Goal: Task Accomplishment & Management: Manage account settings

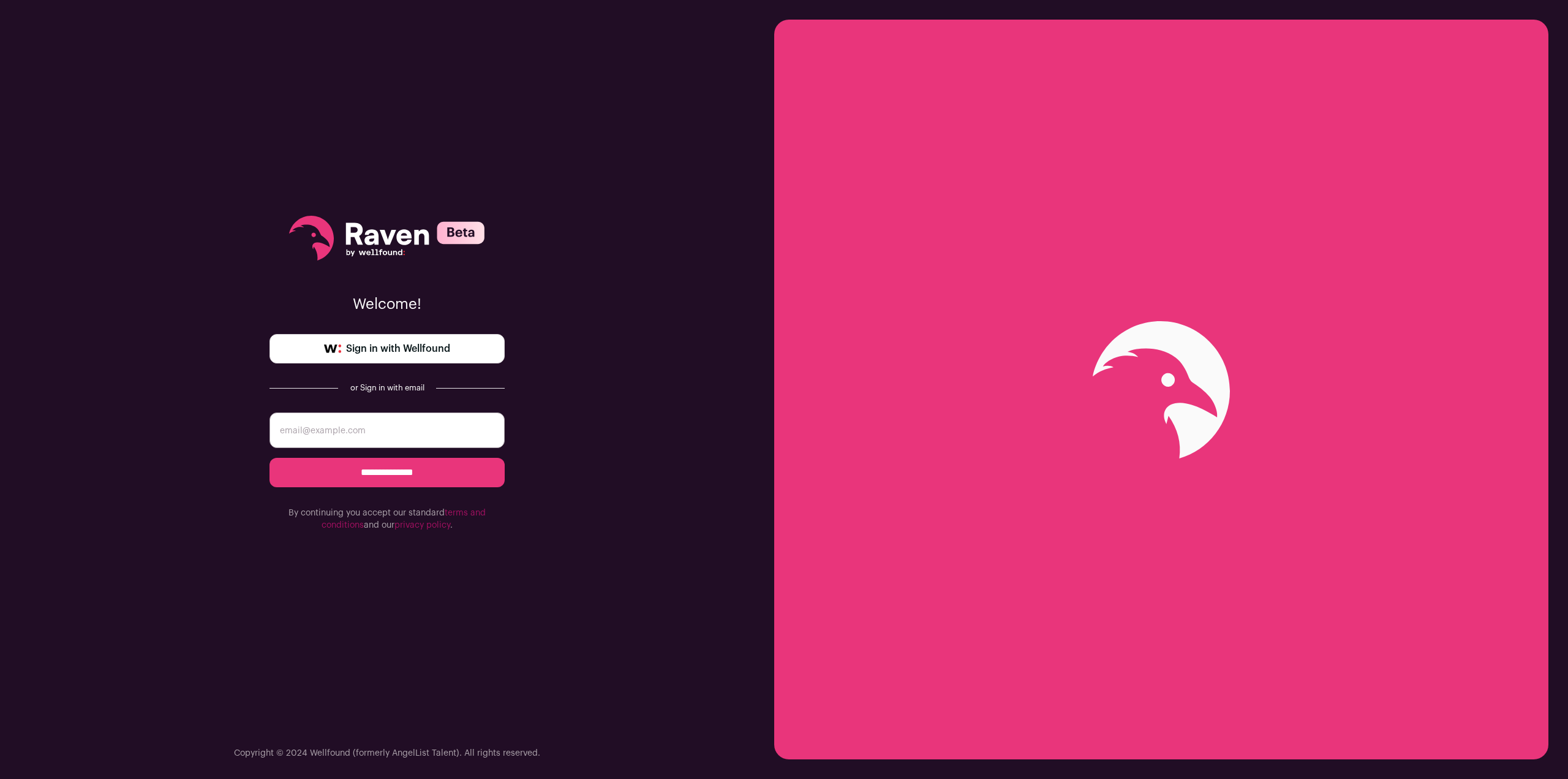
click at [356, 339] on link "Sign in with Wellfound" at bounding box center [387, 349] width 235 height 29
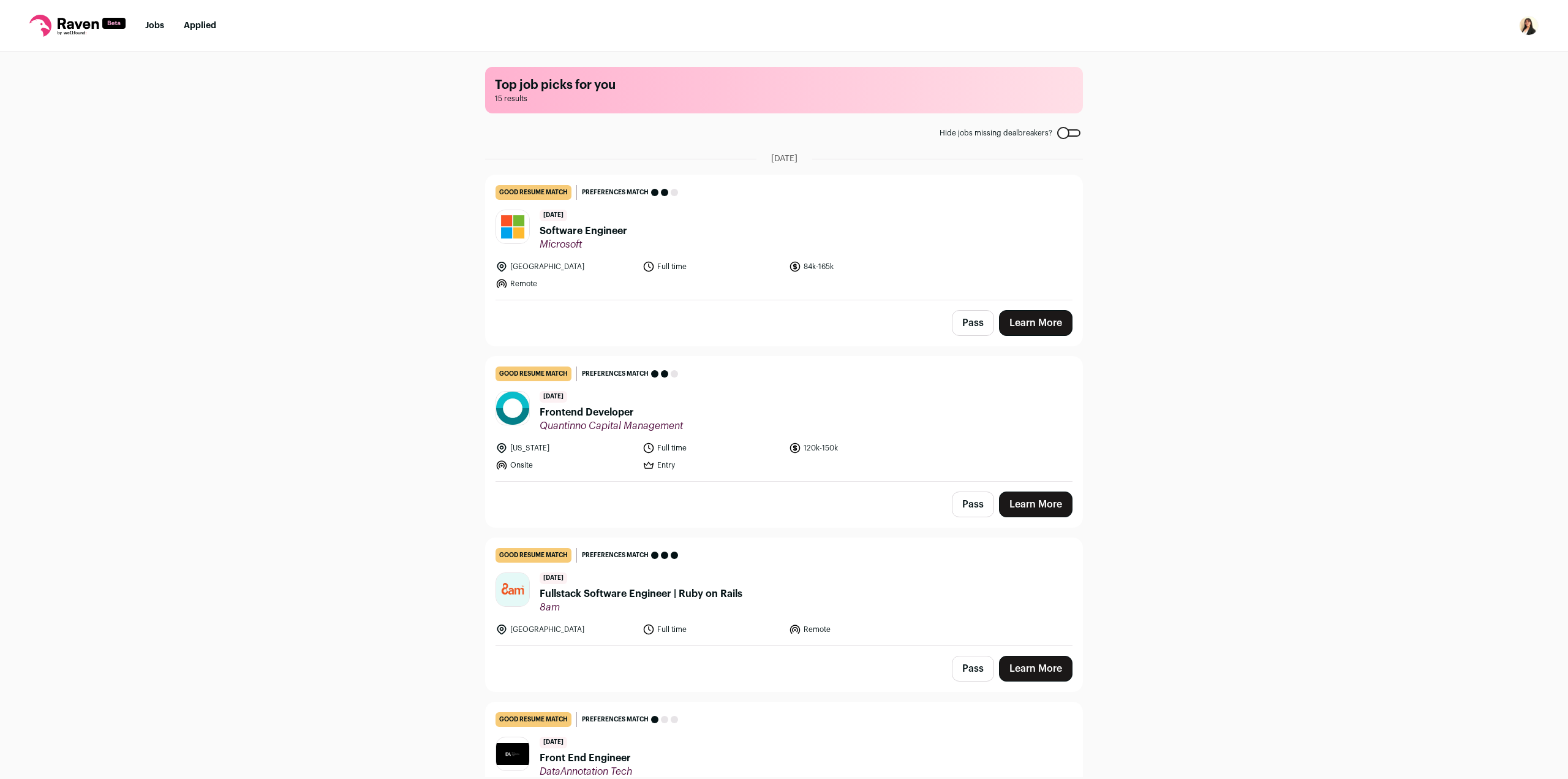
click at [419, 293] on div "Top job picks for you 15 results Hide jobs missing dealbreakers? [DATE] good re…" at bounding box center [784, 414] width 1568 height 725
click at [581, 219] on div "[DATE] Software Engineer Microsoft" at bounding box center [583, 229] width 87 height 41
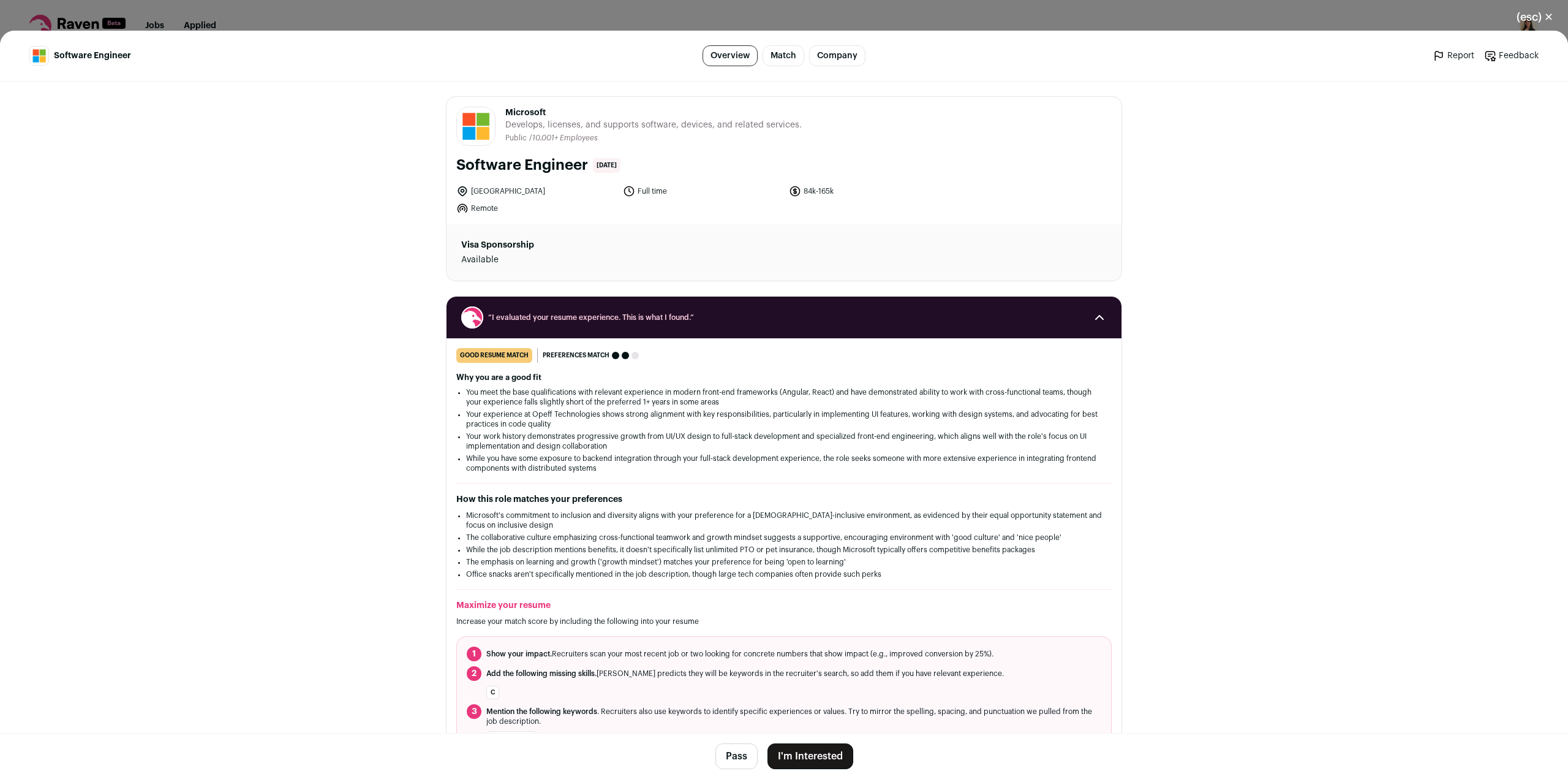
click at [784, 753] on button "I'm Interested" at bounding box center [811, 755] width 86 height 26
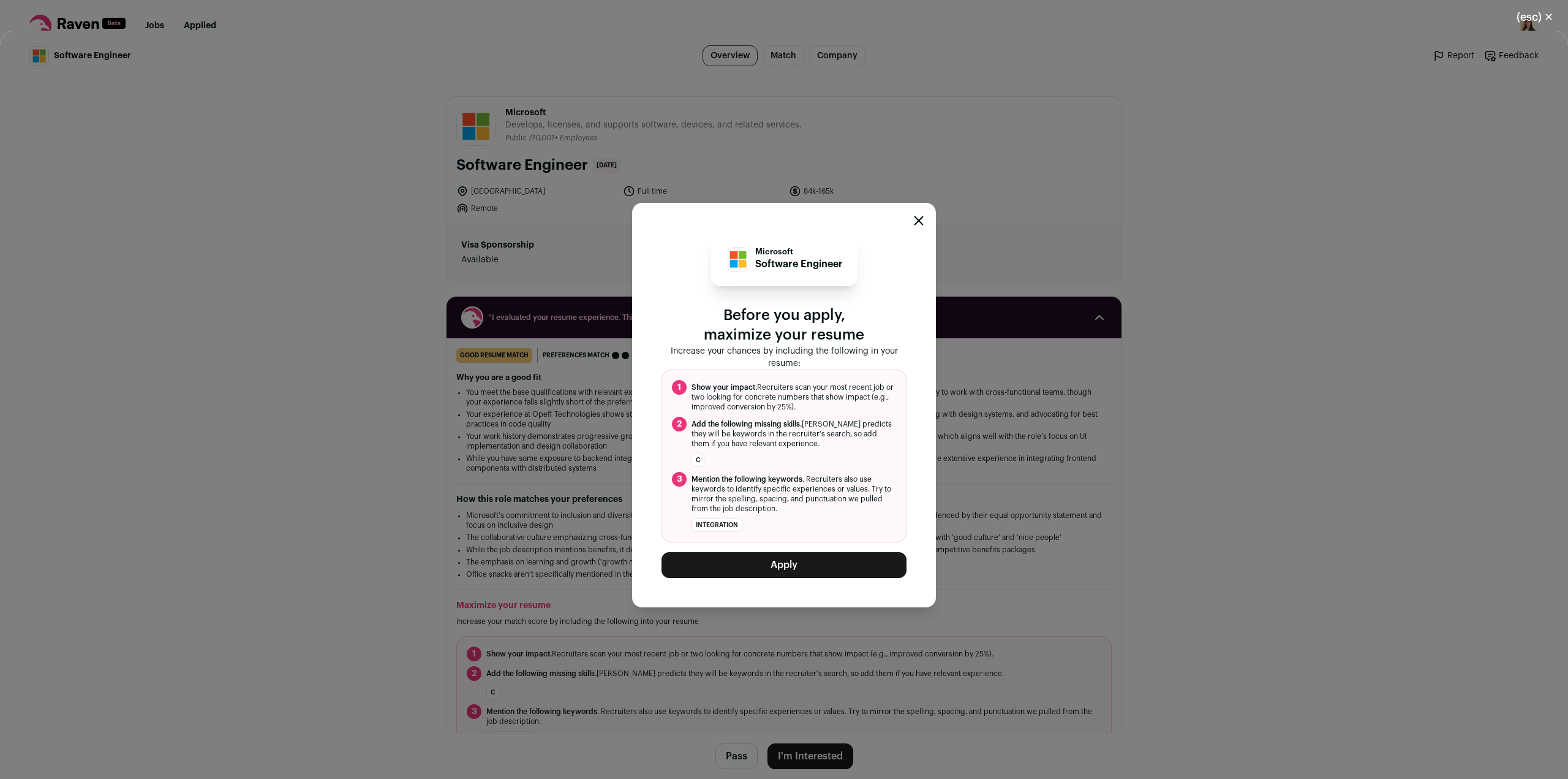
click at [741, 559] on button "Apply" at bounding box center [784, 564] width 245 height 26
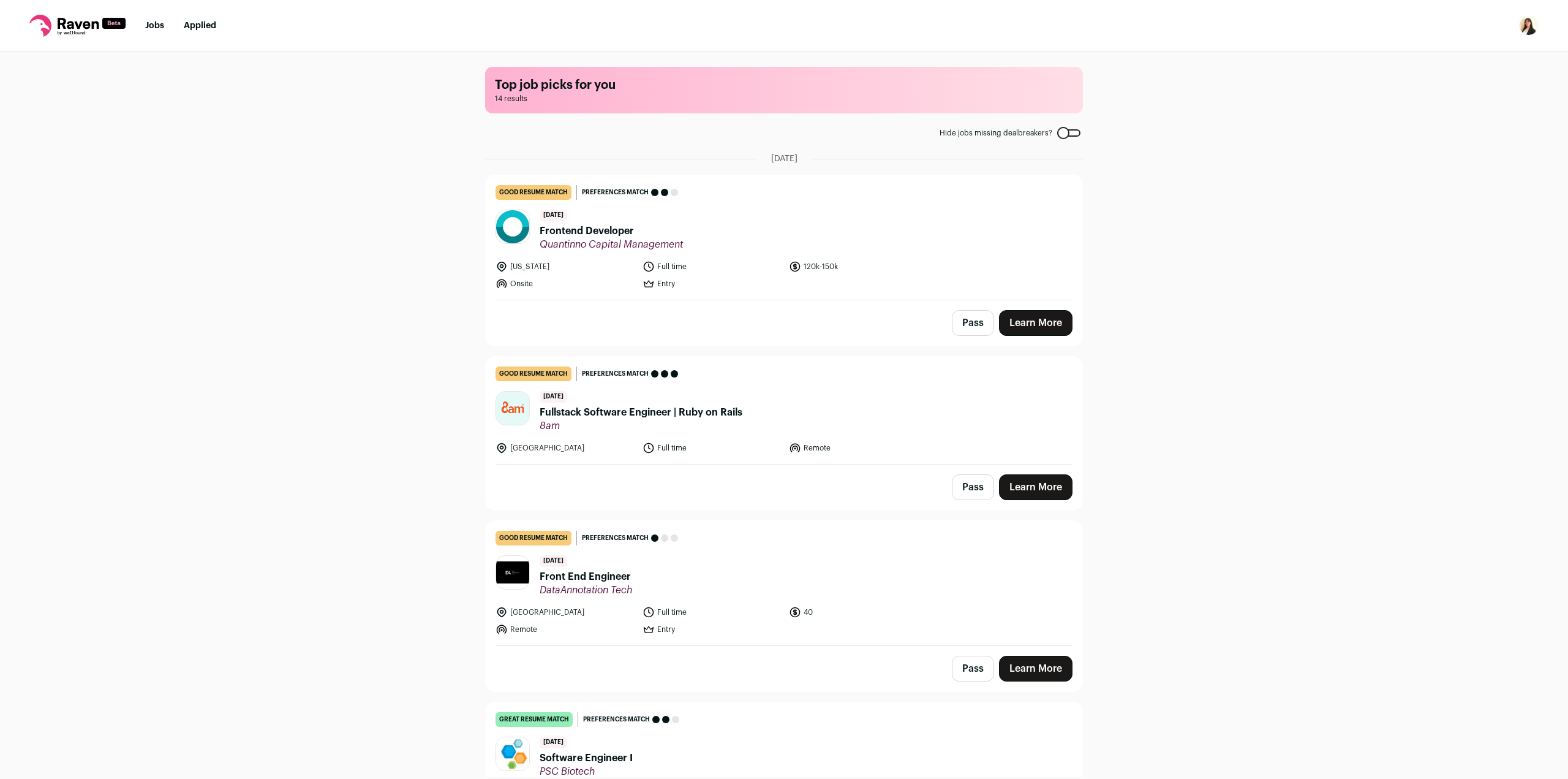
click at [632, 240] on span "Quantinno Capital Management" at bounding box center [611, 245] width 143 height 12
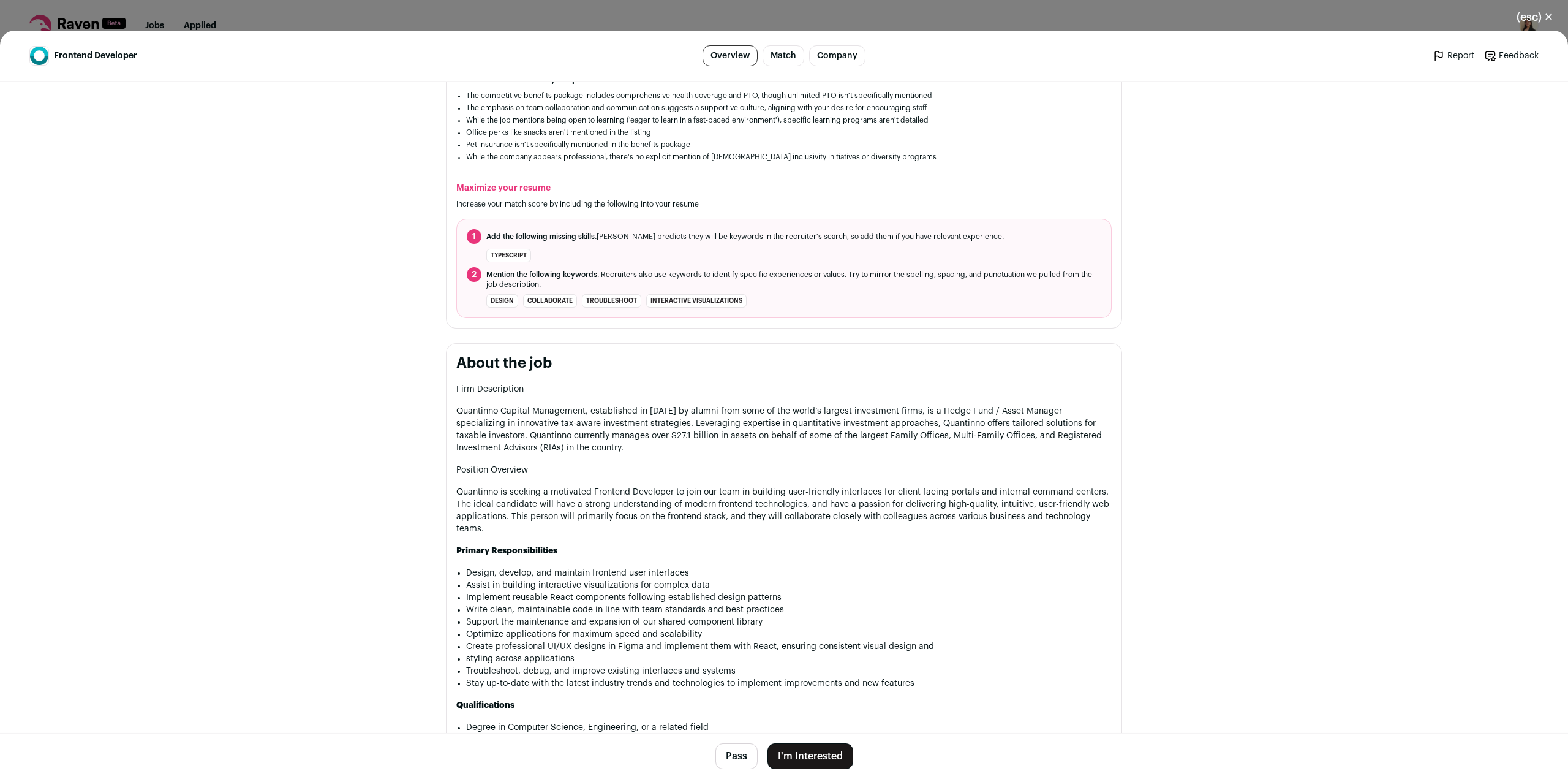
scroll to position [429, 0]
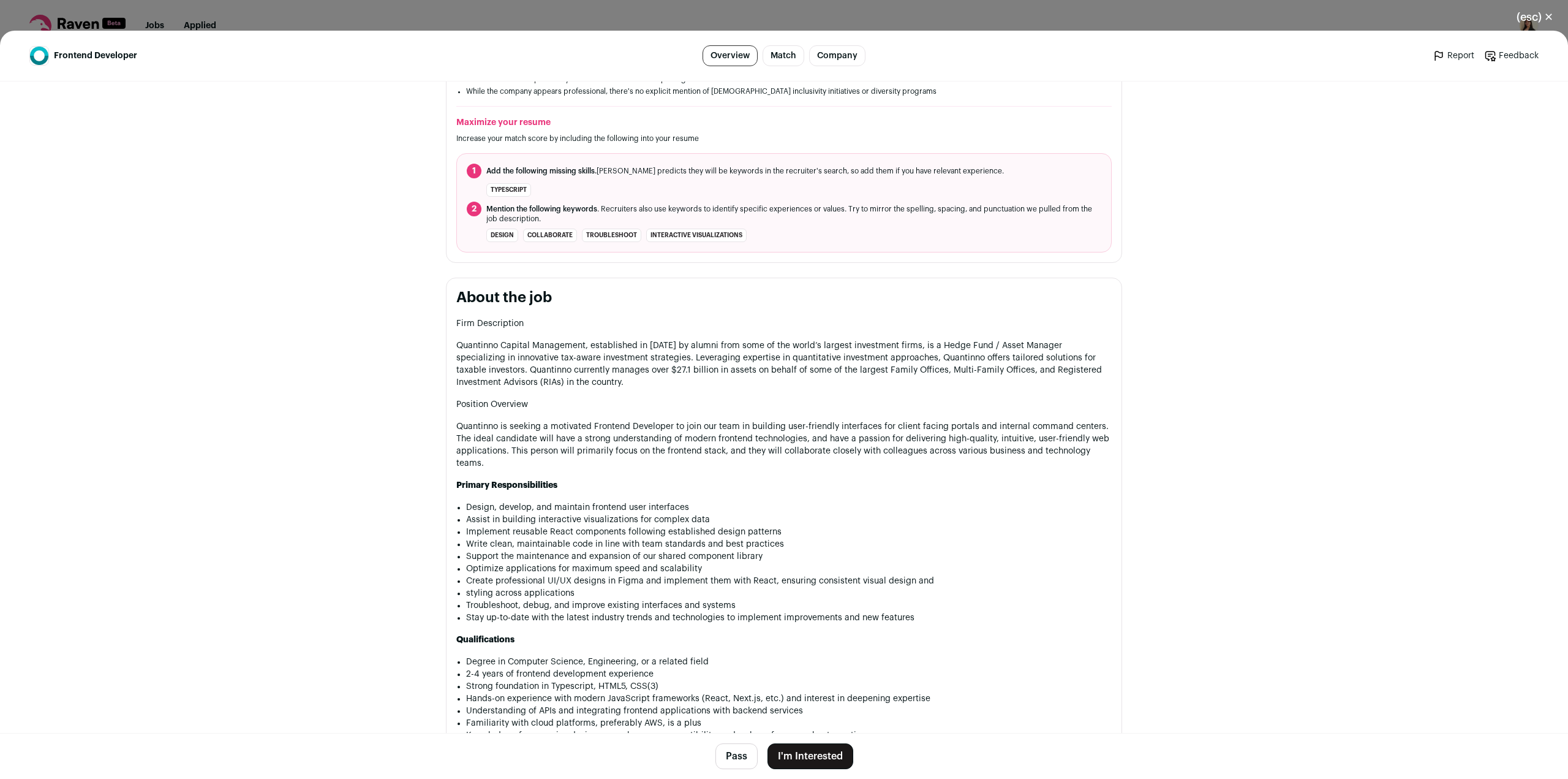
click at [789, 757] on button "I'm Interested" at bounding box center [811, 755] width 86 height 26
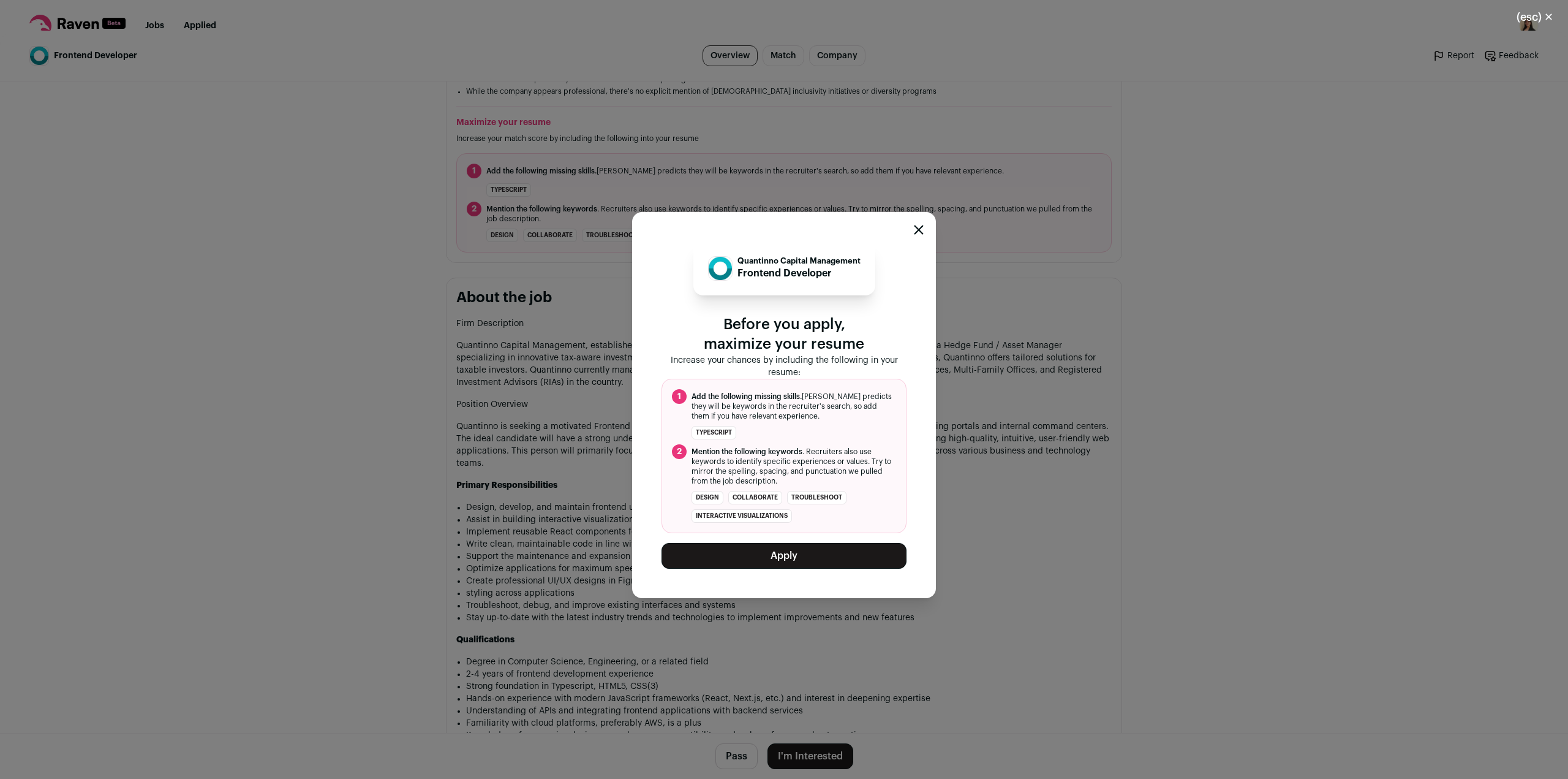
click at [754, 562] on button "Apply" at bounding box center [784, 555] width 245 height 26
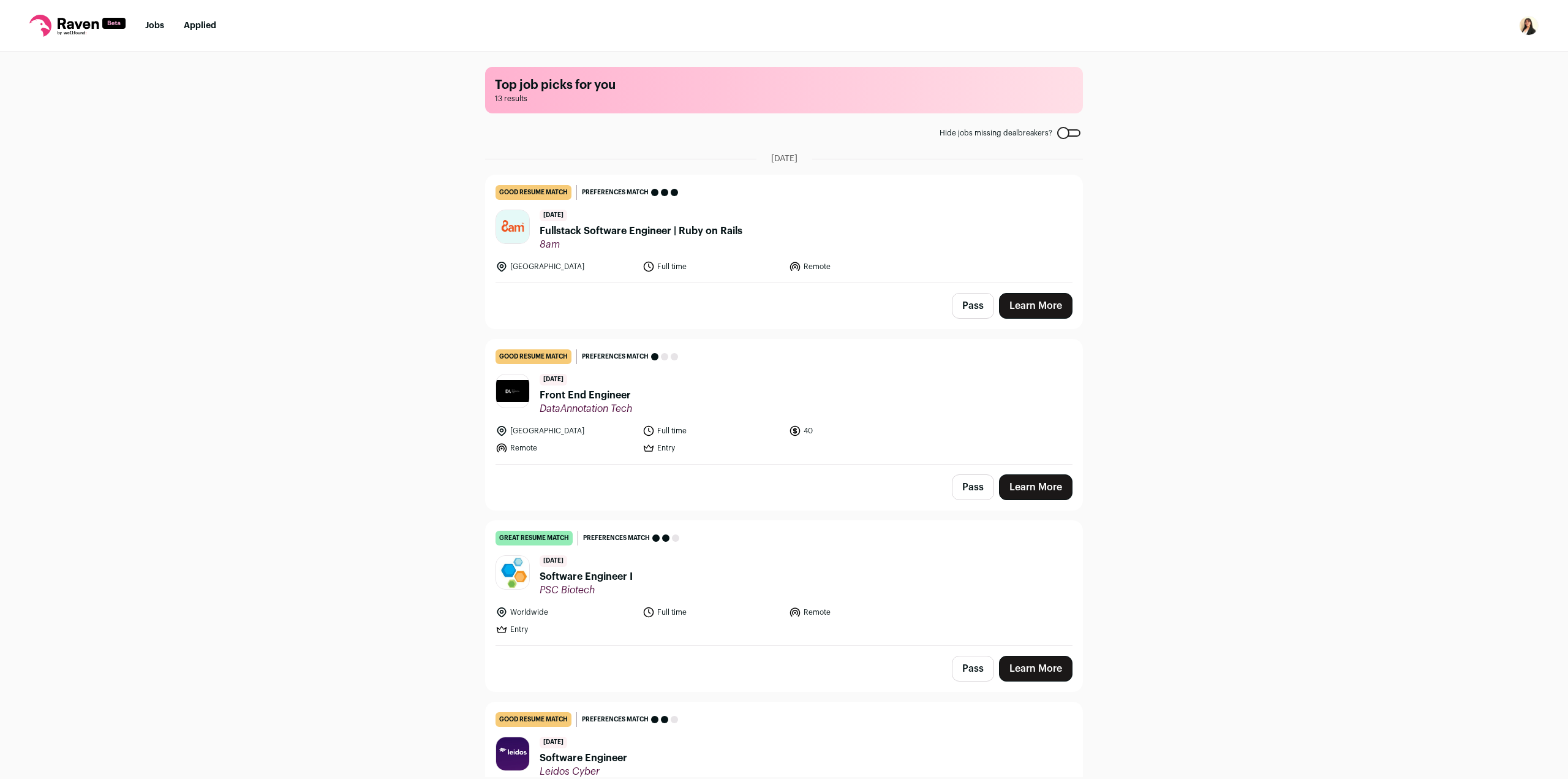
click at [574, 574] on span "Software Engineer I" at bounding box center [586, 576] width 93 height 15
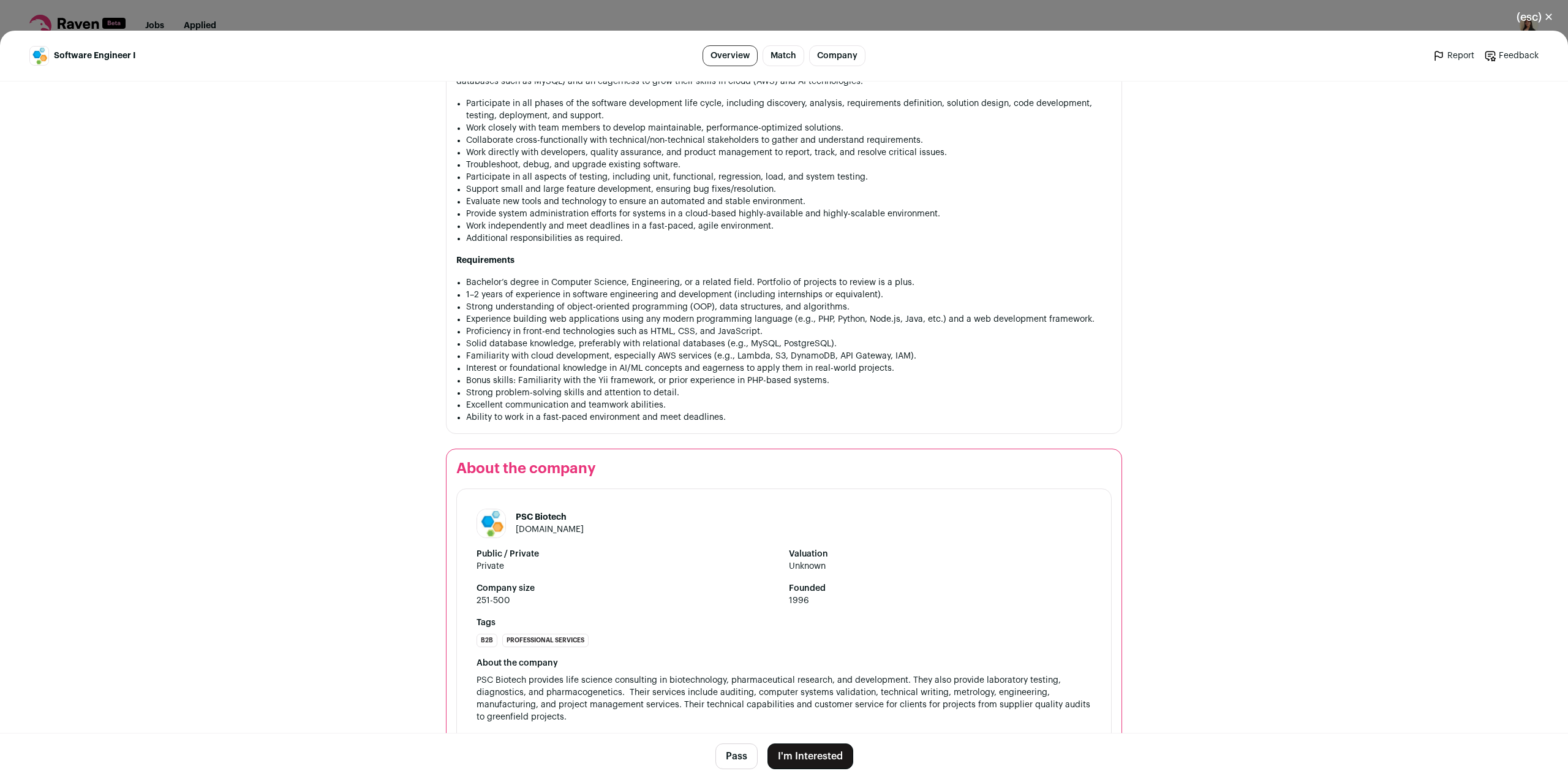
scroll to position [1042, 0]
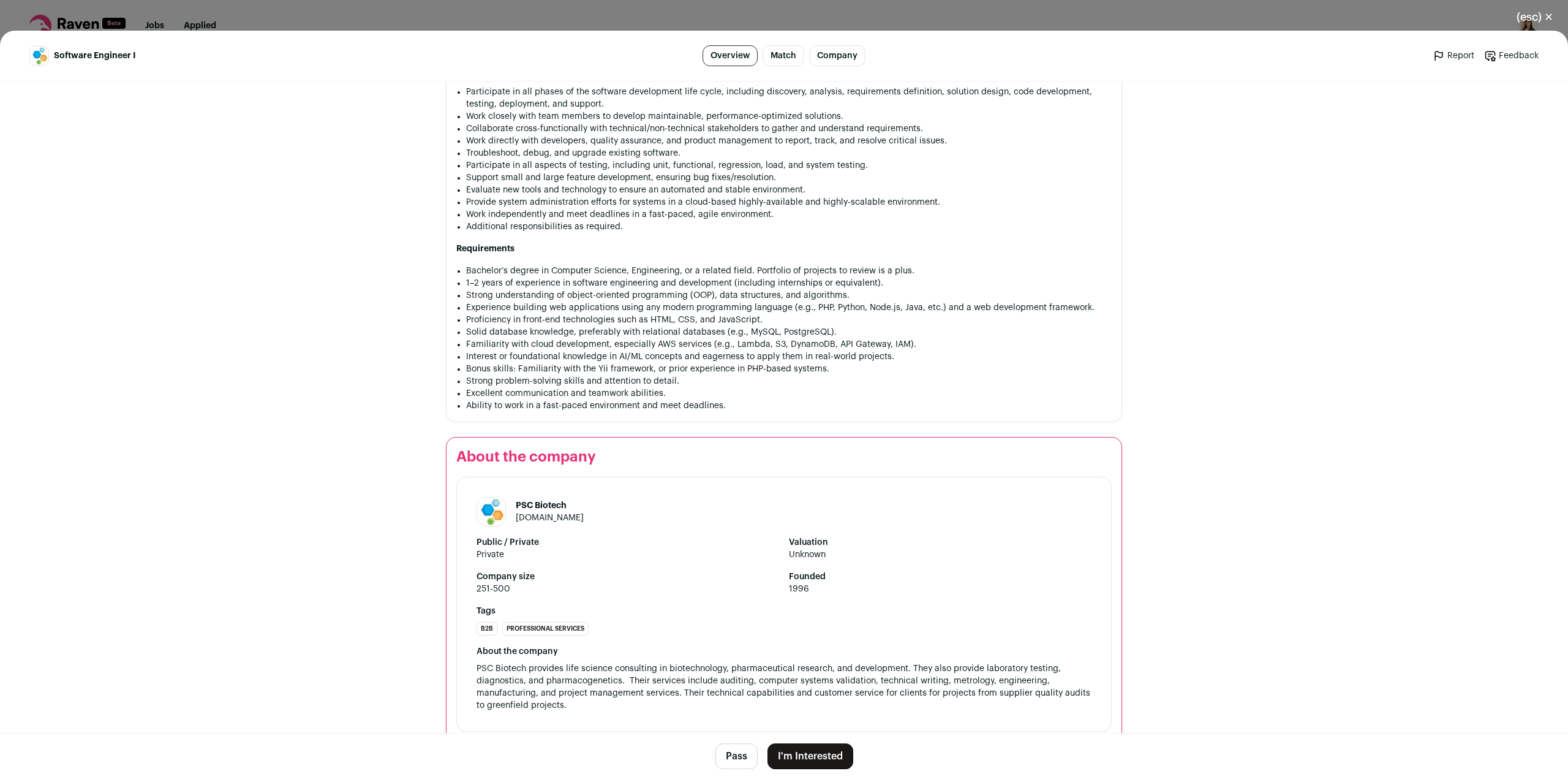
click at [529, 520] on link "[DOMAIN_NAME]" at bounding box center [549, 518] width 68 height 8
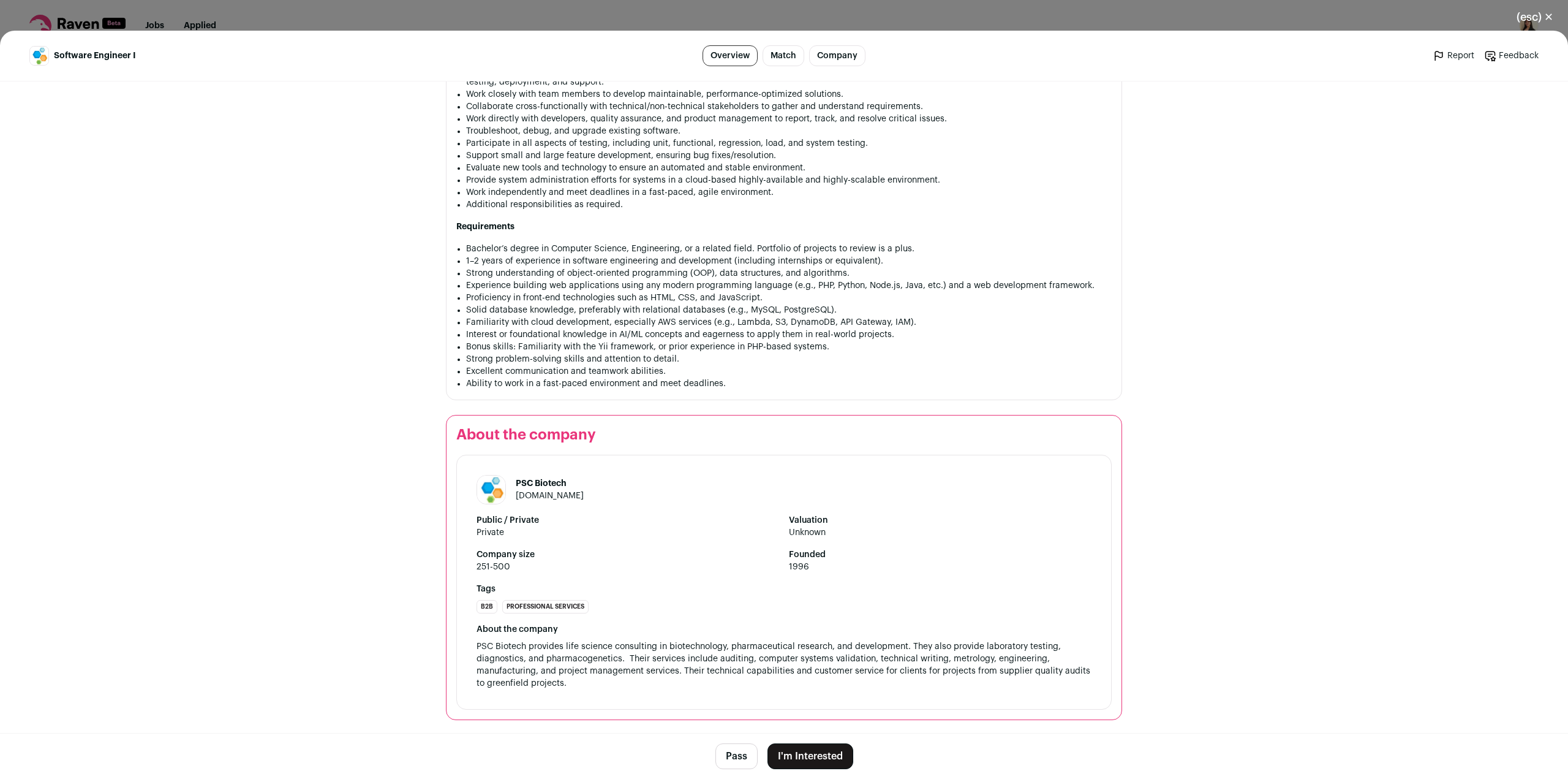
scroll to position [1066, 0]
click at [808, 755] on button "I'm Interested" at bounding box center [811, 755] width 86 height 26
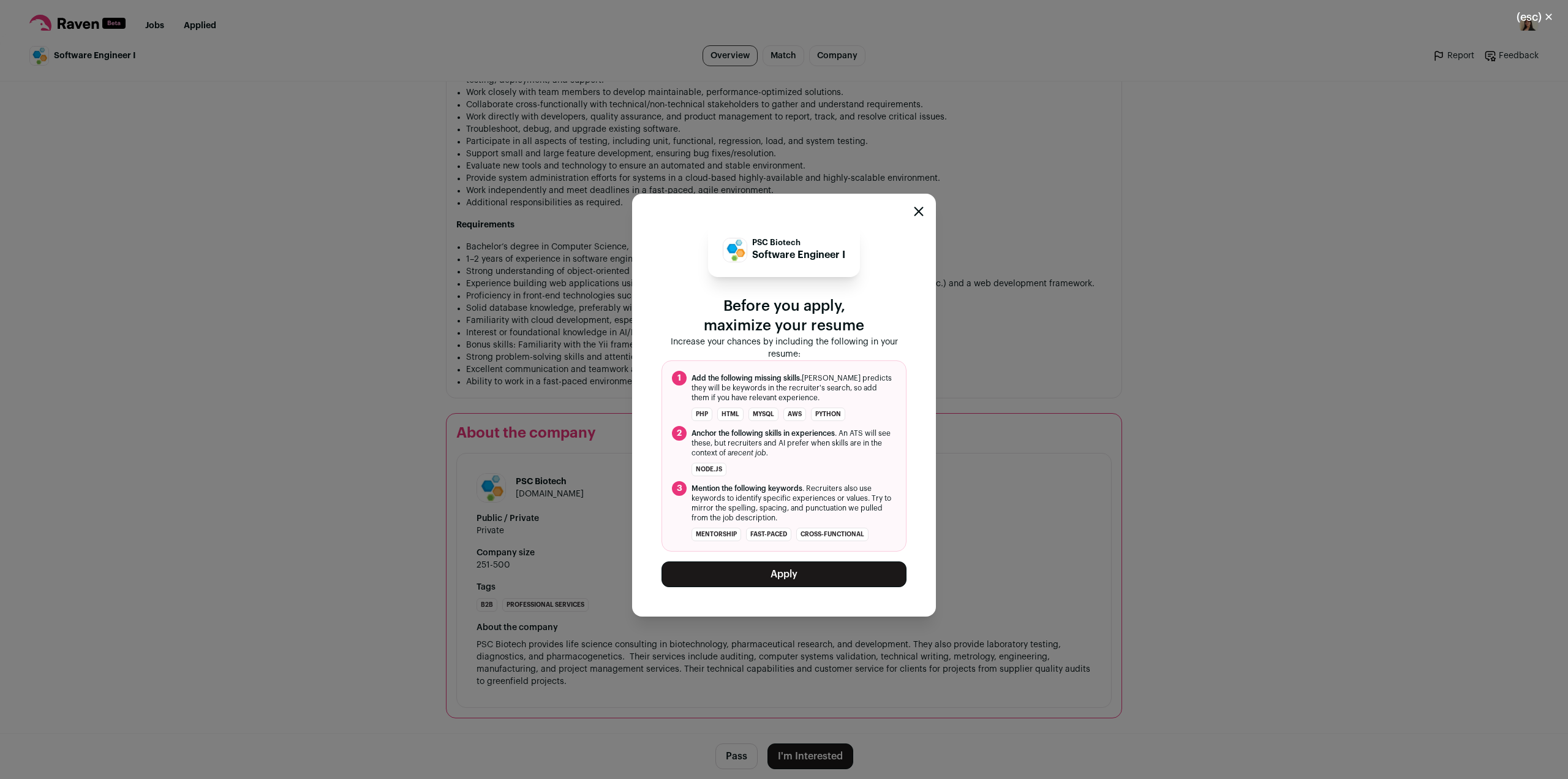
click at [789, 578] on button "Apply" at bounding box center [784, 574] width 245 height 26
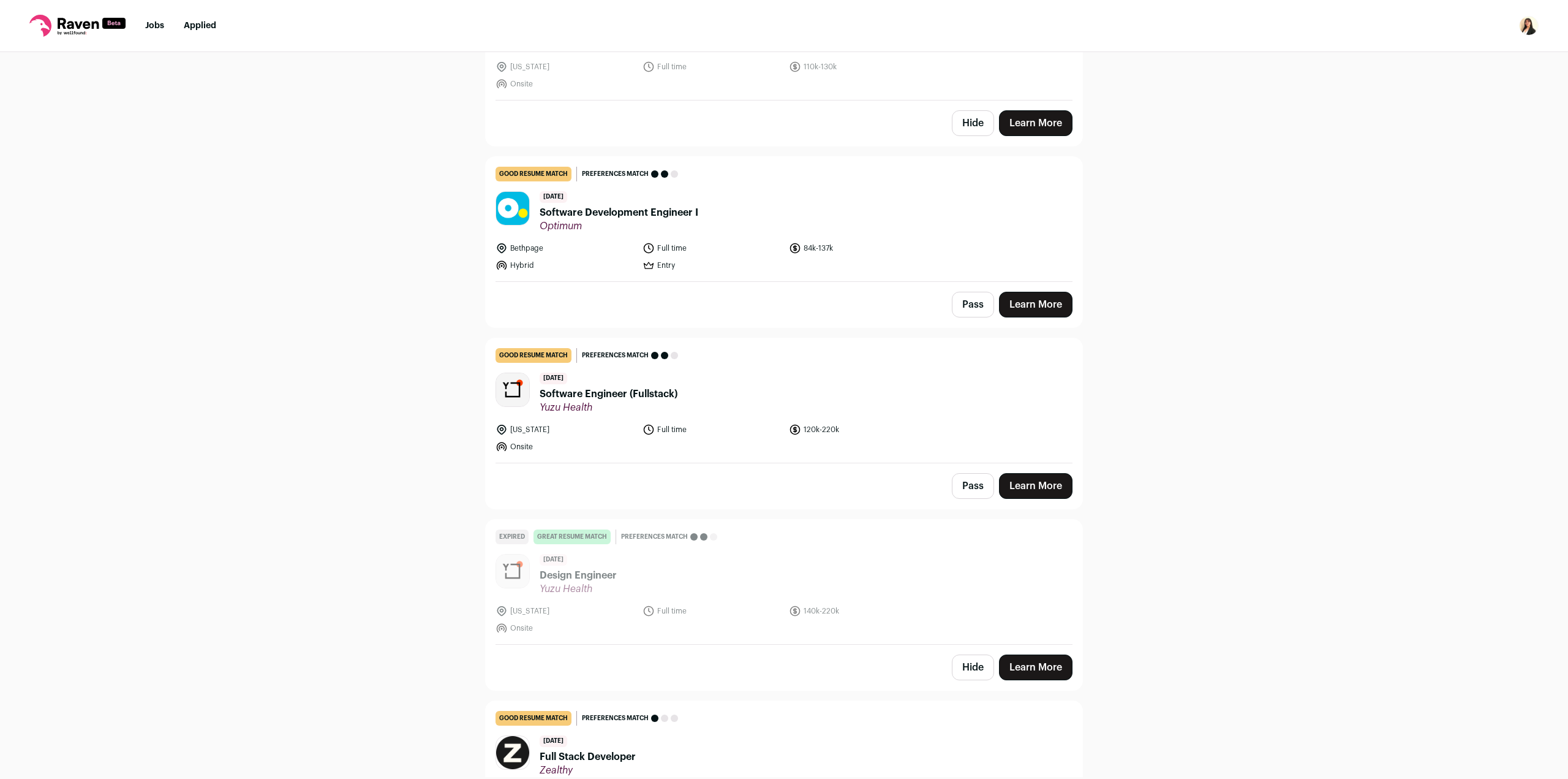
scroll to position [980, 0]
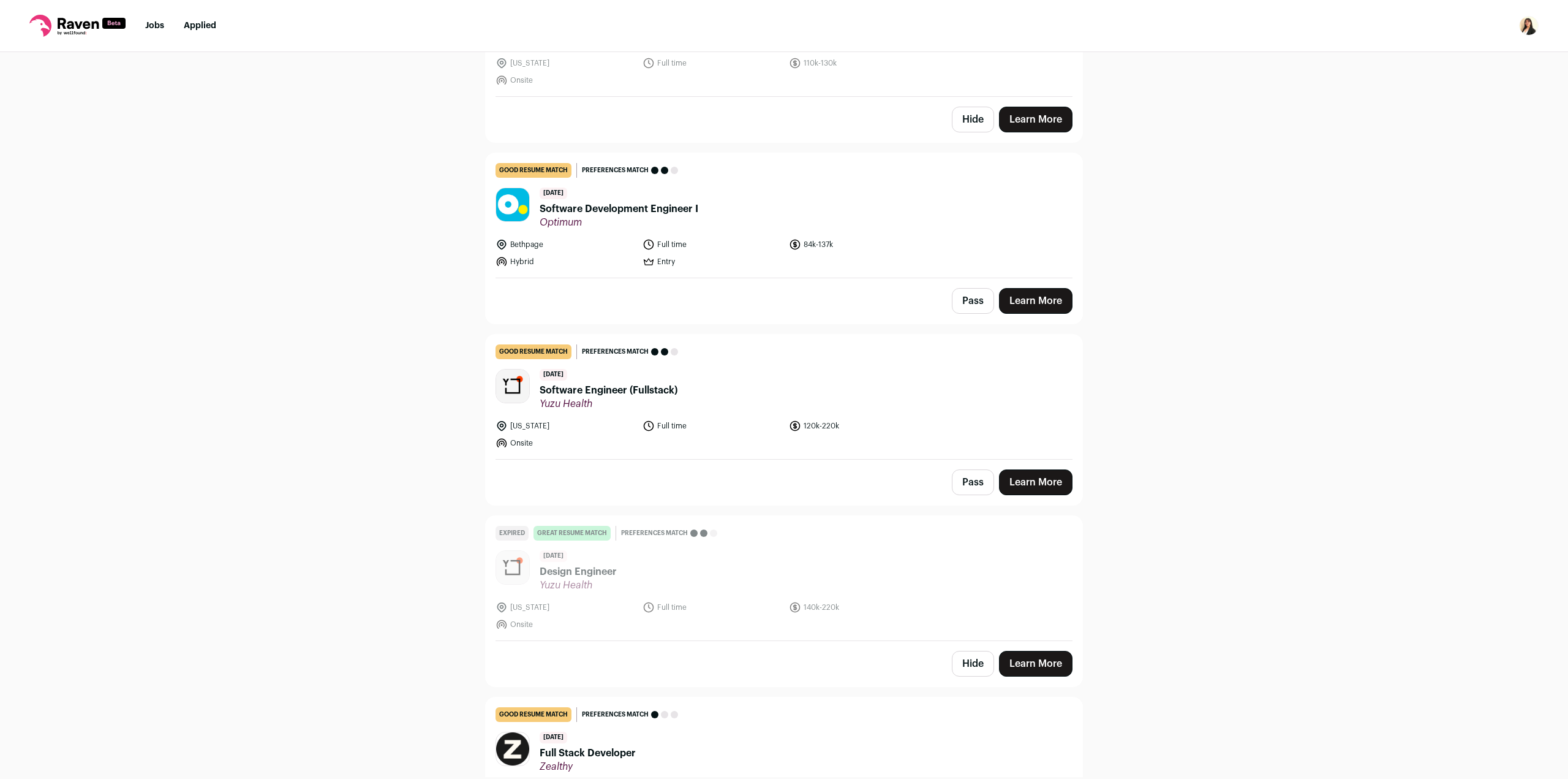
click at [613, 383] on span "Software Engineer (Fullstack)" at bounding box center [608, 390] width 138 height 15
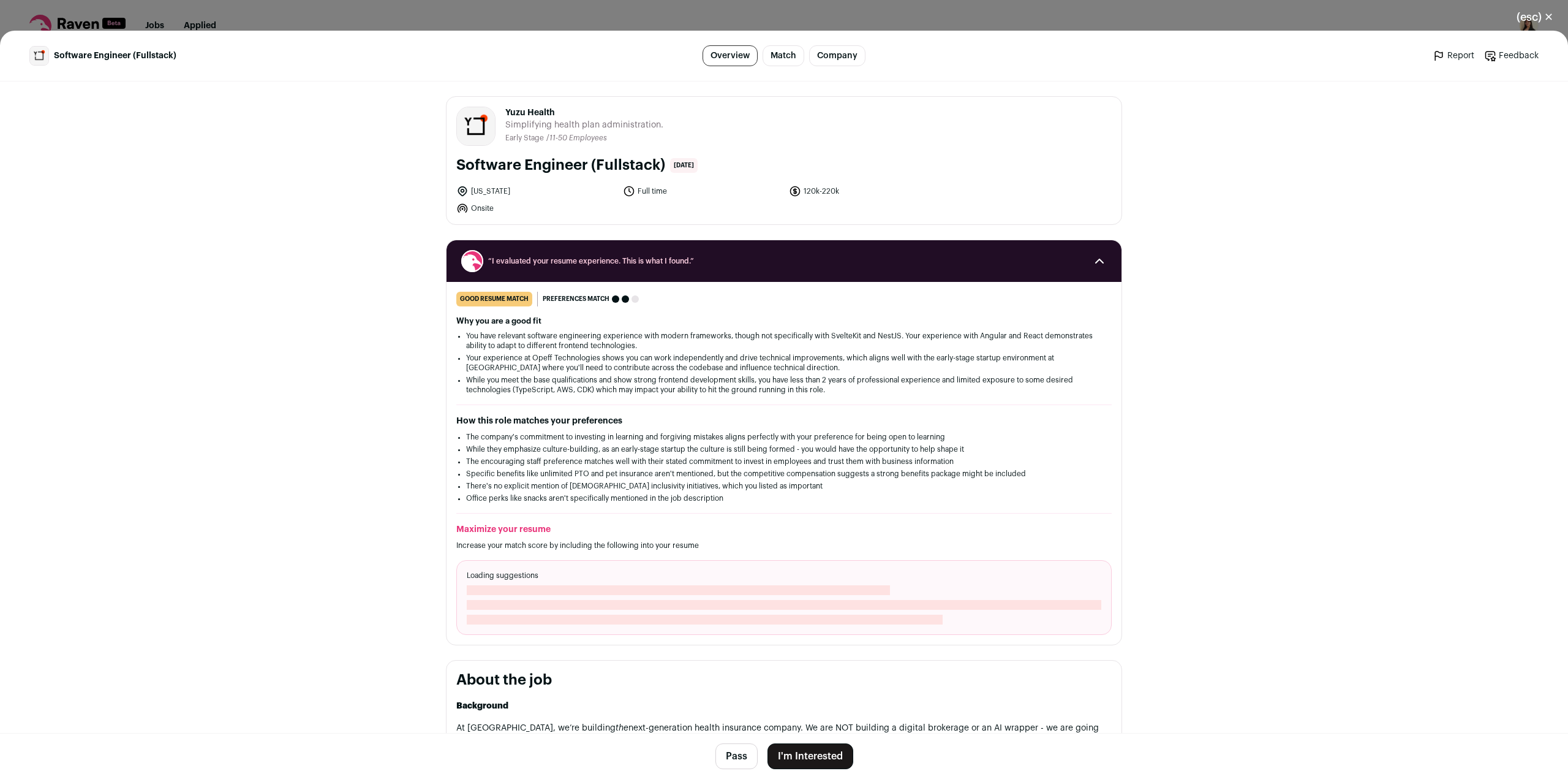
click at [816, 751] on button "I'm Interested" at bounding box center [811, 755] width 86 height 26
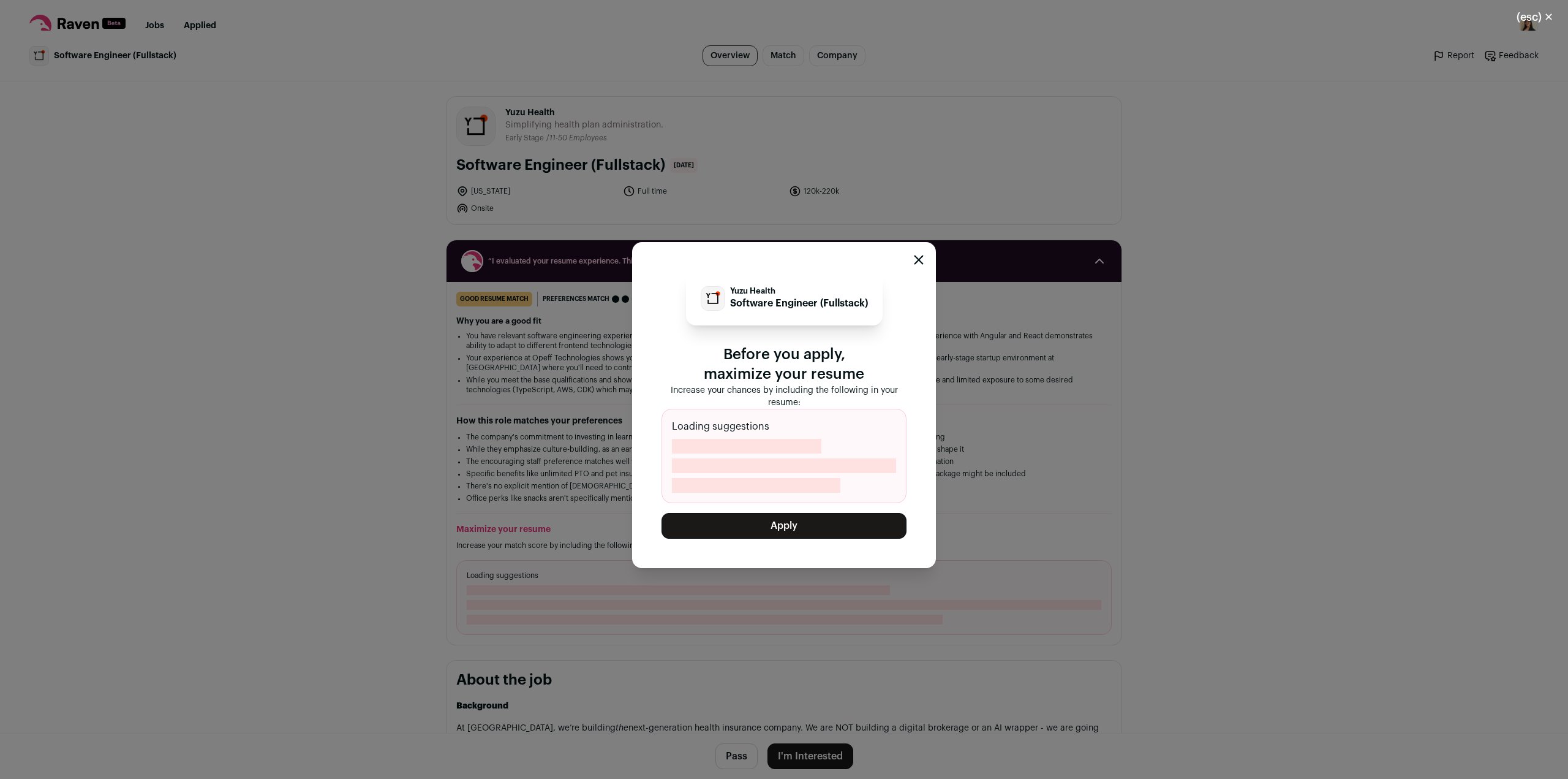
click at [573, 474] on div "Yuzu Health Software Engineer (Fullstack) Before you apply, maximize your resum…" at bounding box center [784, 404] width 1568 height 748
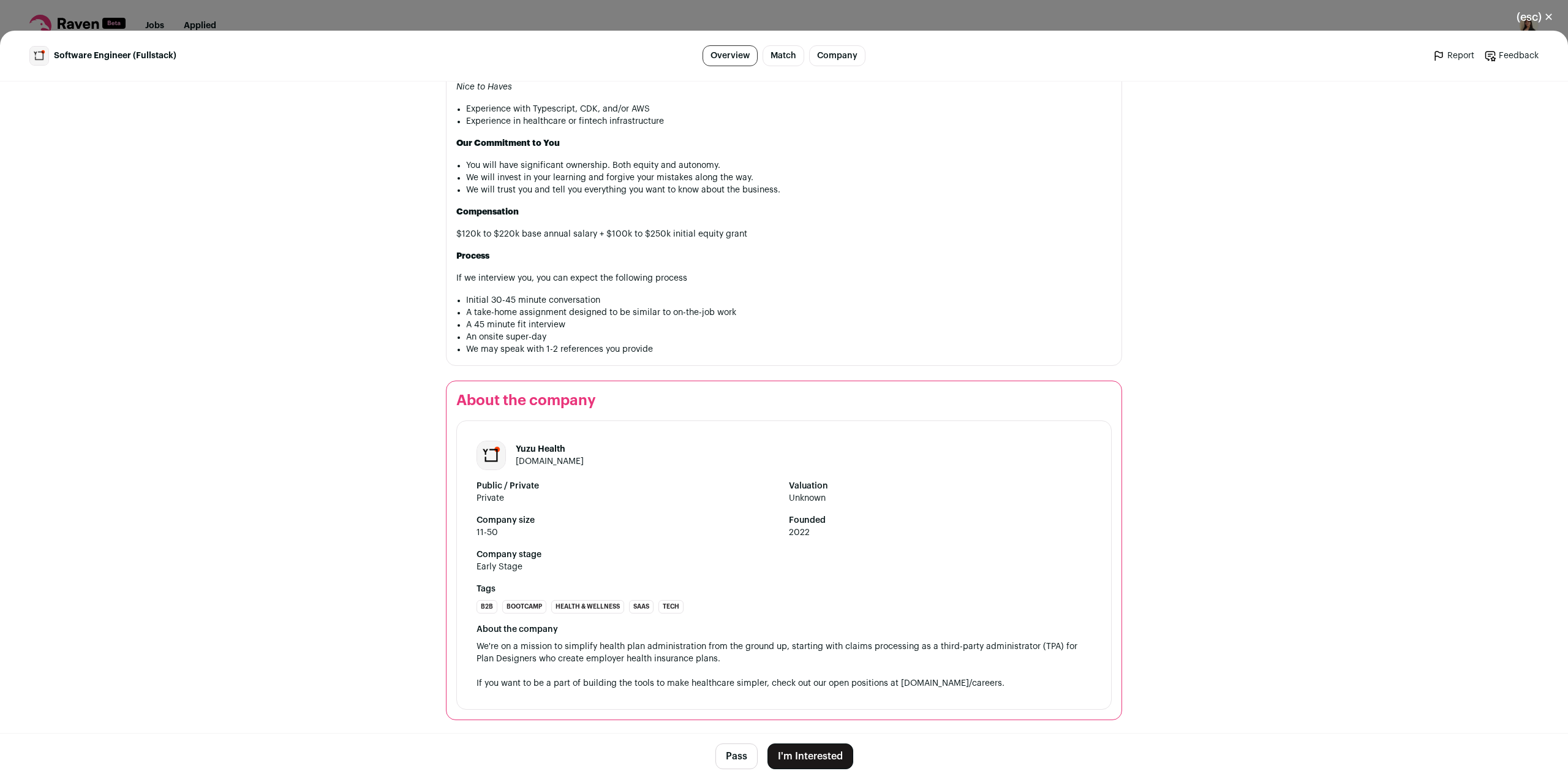
scroll to position [1119, 0]
click at [682, 28] on div "(esc) ✕ Software Engineer (Fullstack) Overview Match Company Report Feedback Re…" at bounding box center [784, 390] width 1568 height 779
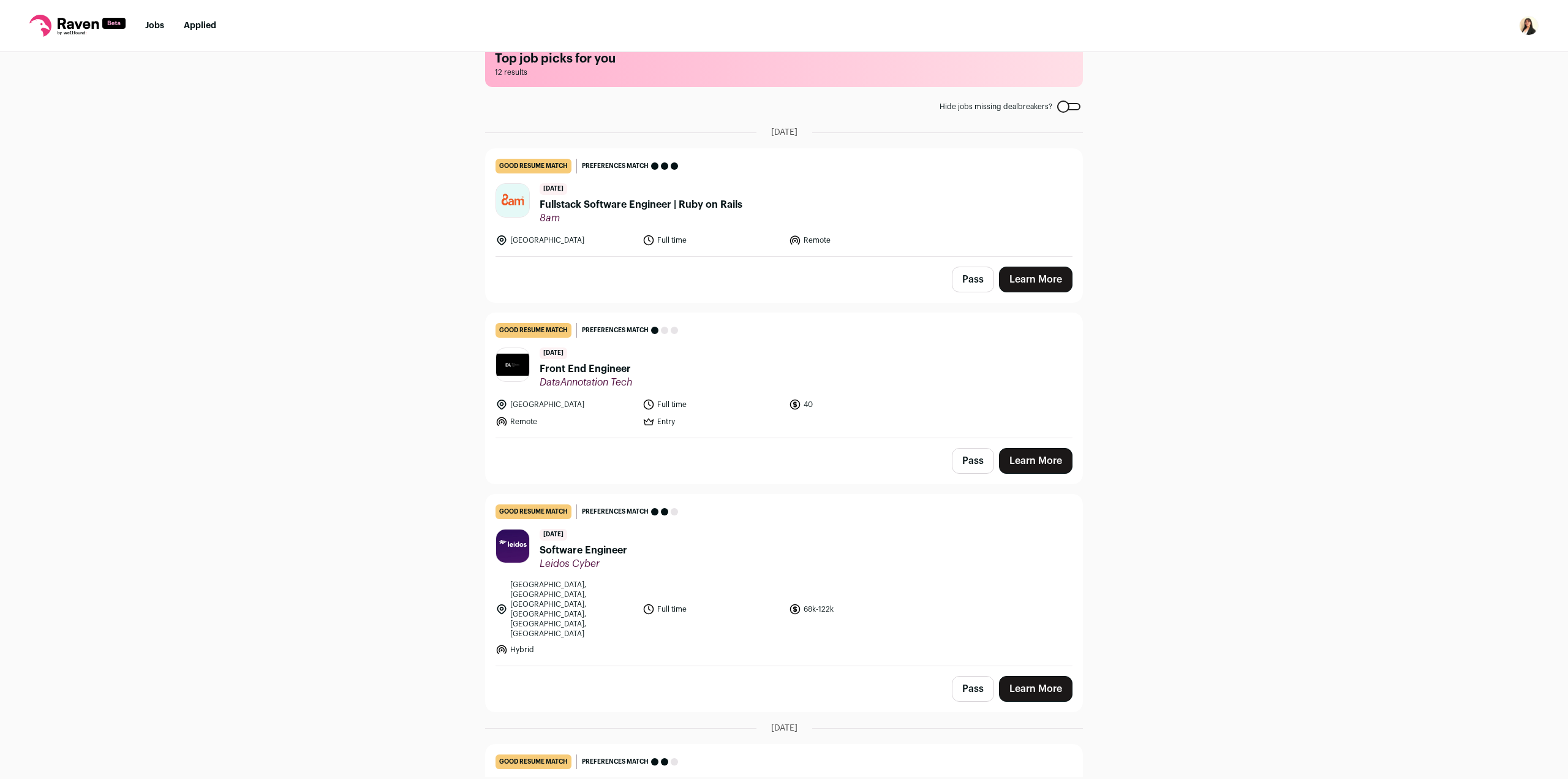
scroll to position [0, 0]
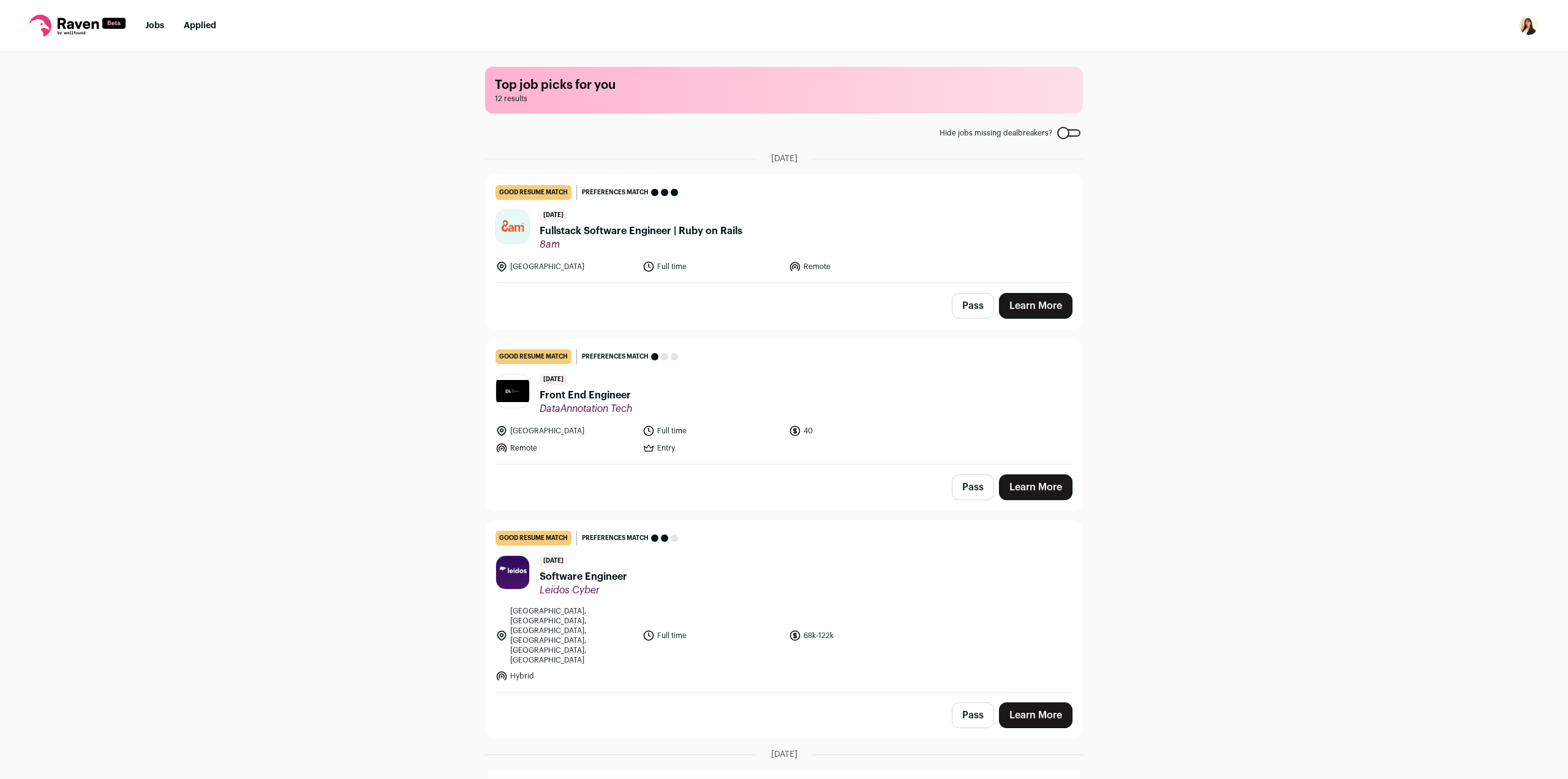
click at [1057, 137] on div at bounding box center [1069, 133] width 24 height 8
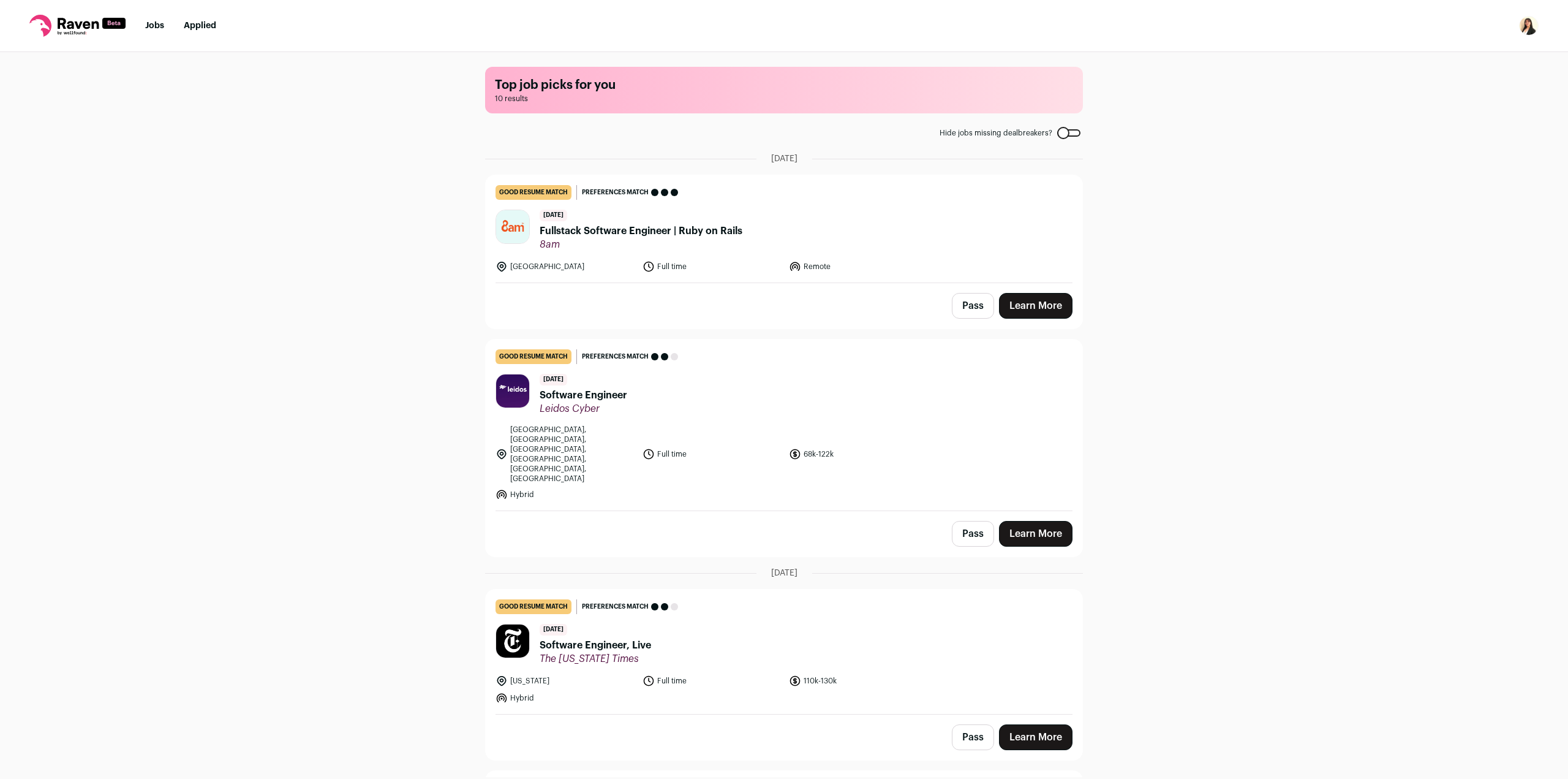
click at [585, 79] on h1 "Top job picks for you" at bounding box center [784, 85] width 578 height 17
drag, startPoint x: 531, startPoint y: 80, endPoint x: 457, endPoint y: 77, distance: 74.1
click at [527, 83] on h1 "Top job picks for you" at bounding box center [784, 85] width 578 height 17
click at [161, 24] on link "Jobs" at bounding box center [155, 26] width 19 height 8
click at [144, 19] on nav "Jobs Applied Settings Notifications Preferences Resume FAQs Logout" at bounding box center [784, 26] width 1568 height 52
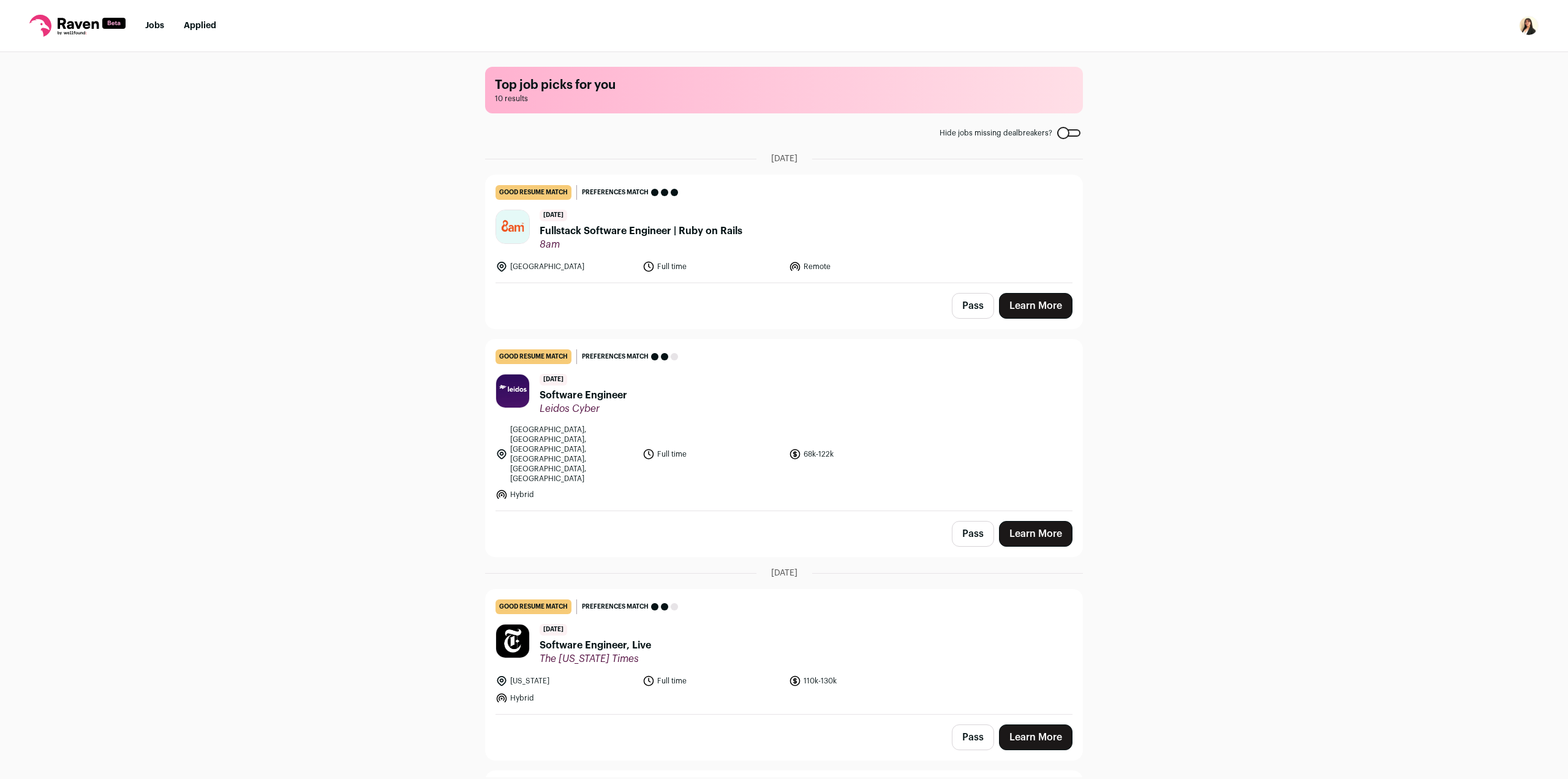
click at [150, 24] on link "Jobs" at bounding box center [155, 26] width 19 height 8
click at [85, 27] on icon at bounding box center [78, 24] width 41 height 11
click at [1527, 25] on img "Open dropdown" at bounding box center [1529, 26] width 19 height 19
click at [1436, 61] on link "Settings" at bounding box center [1470, 57] width 135 height 29
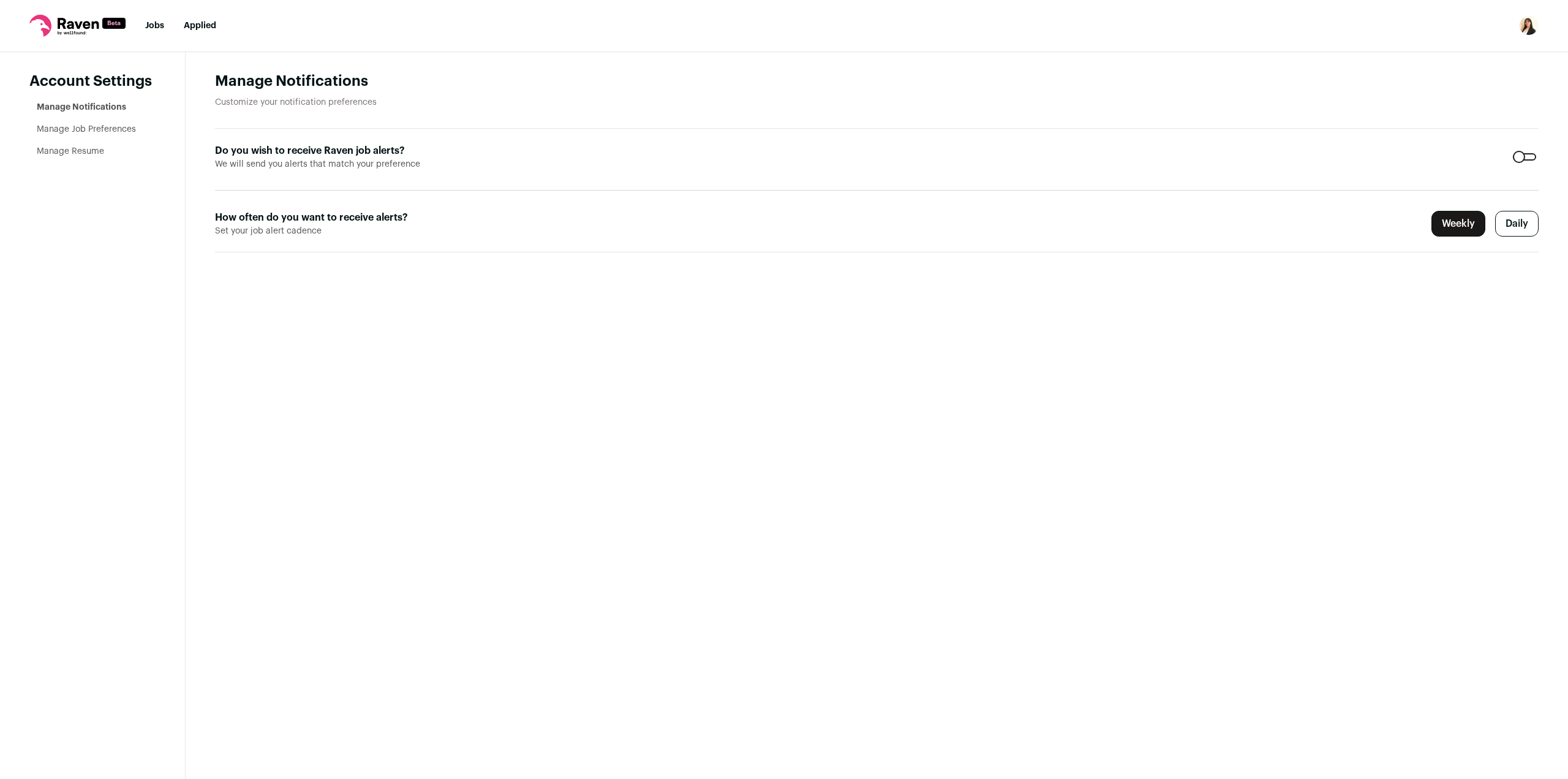
click at [96, 128] on link "Manage Job Preferences" at bounding box center [86, 129] width 99 height 8
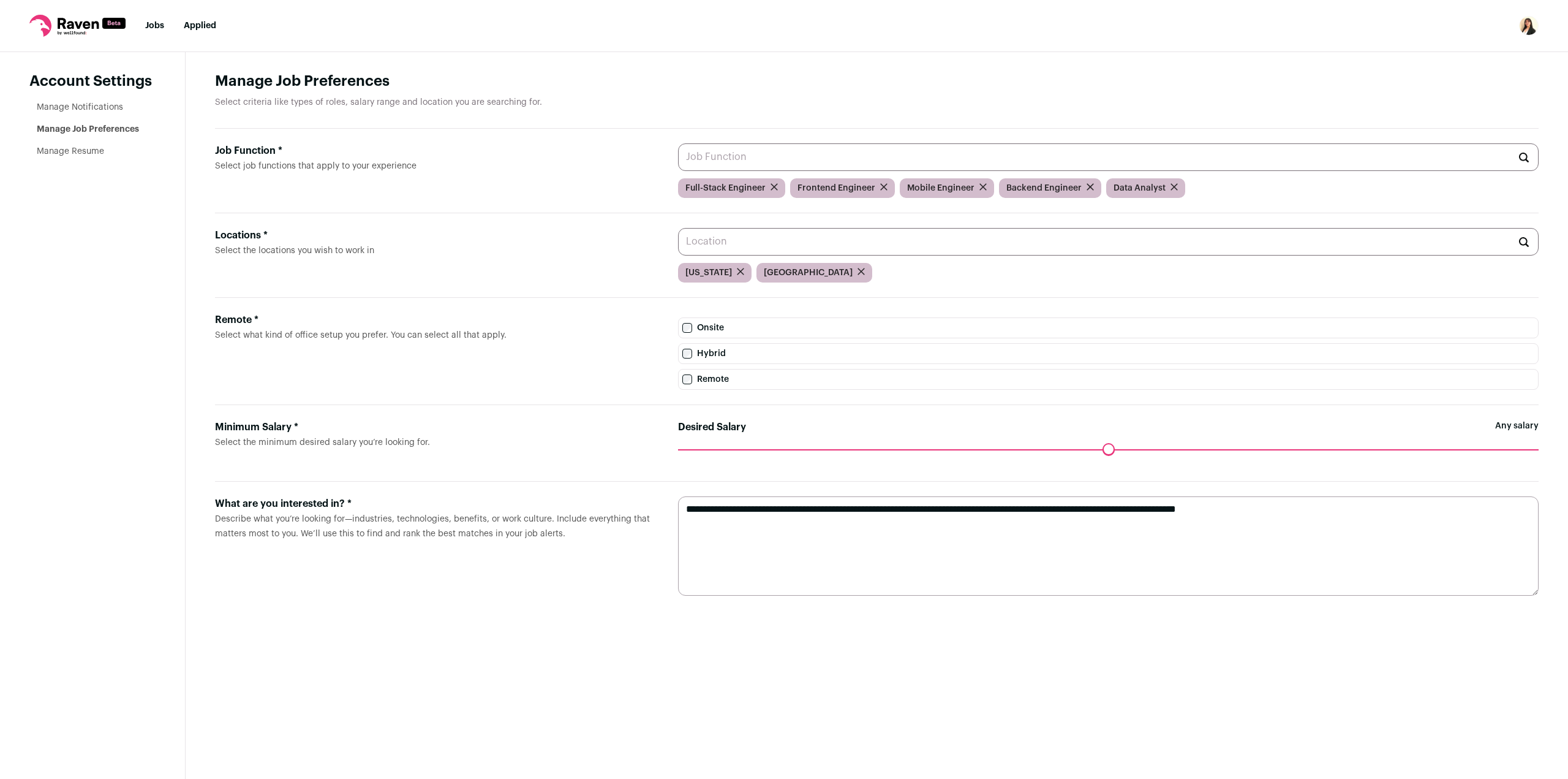
click at [80, 154] on link "Manage Resume" at bounding box center [70, 151] width 67 height 8
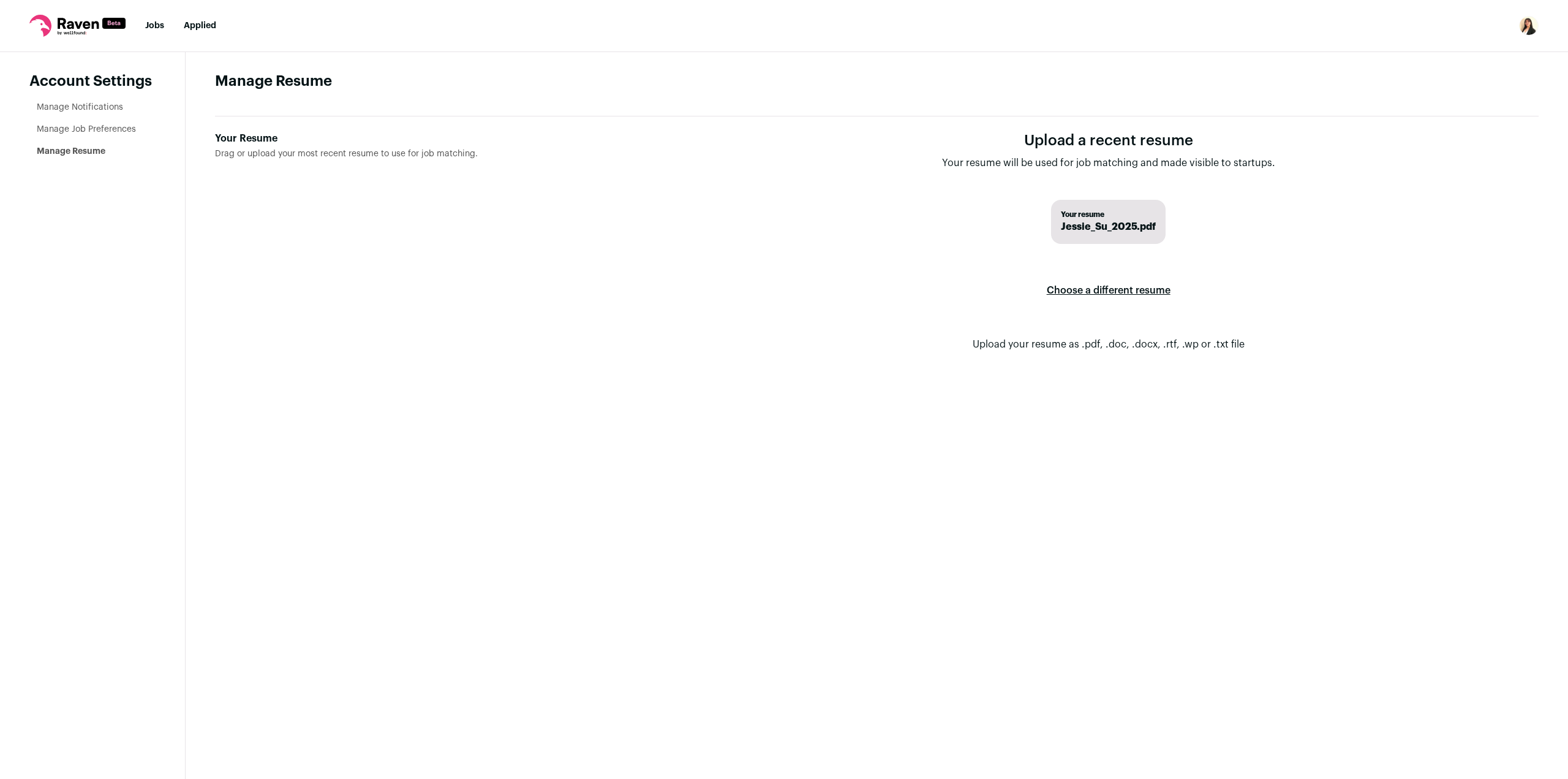
click at [1098, 289] on label "Choose a different resume" at bounding box center [1109, 290] width 124 height 35
click at [0, 0] on input "Your Resume Drag or upload your most recent resume to use for job matching." at bounding box center [0, 0] width 0 height 0
click at [484, 184] on label "Your Resume Drag or upload your most recent resume to use for job matching." at bounding box center [437, 251] width 443 height 240
click at [0, 0] on input "Your Resume Drag or upload your most recent resume to use for job matching." at bounding box center [0, 0] width 0 height 0
click at [149, 24] on link "Jobs" at bounding box center [155, 26] width 19 height 8
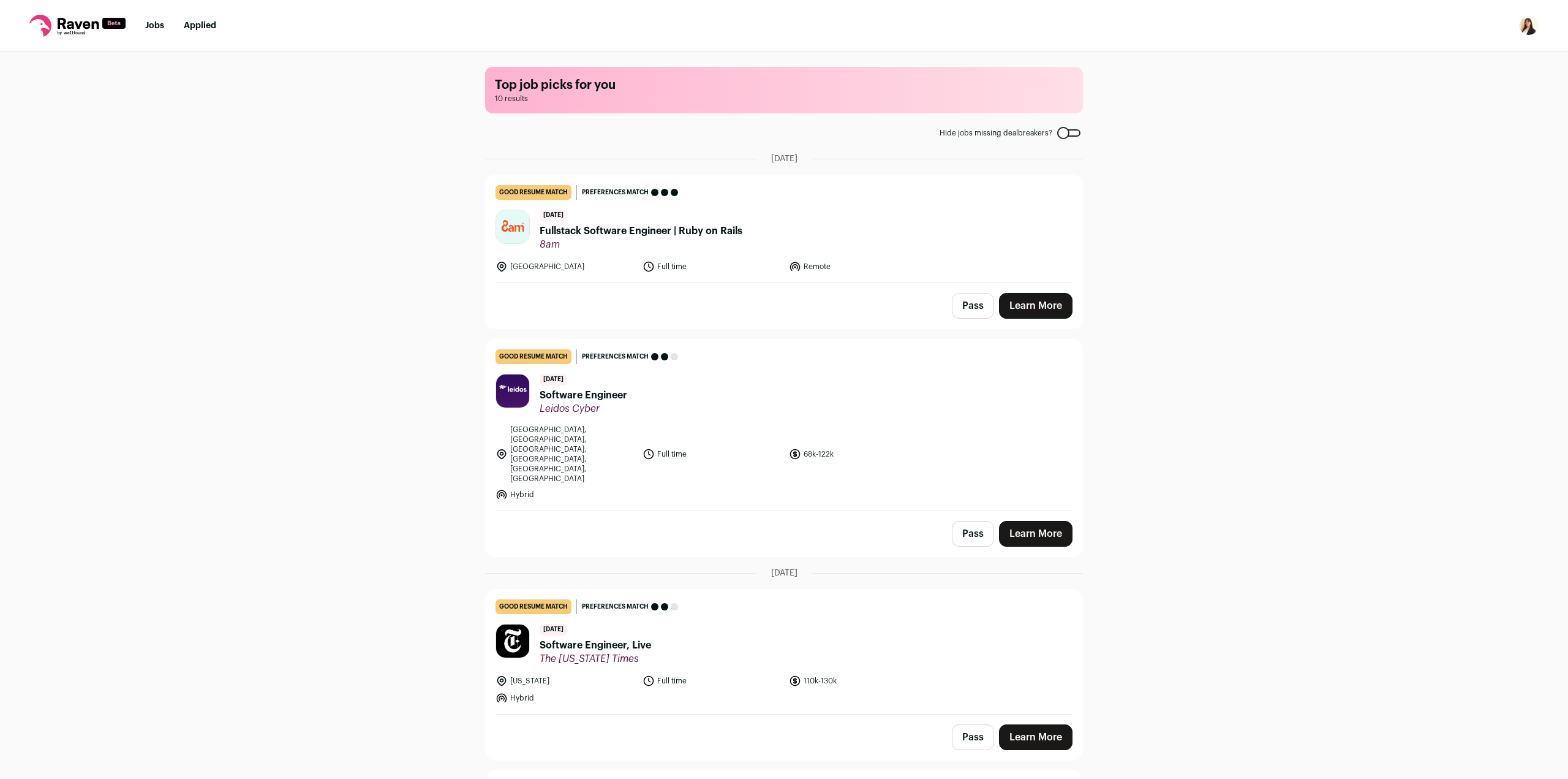
click at [448, 212] on div "Top job picks for you 10 results Hide jobs missing dealbreakers? [DATE] good re…" at bounding box center [784, 414] width 1568 height 725
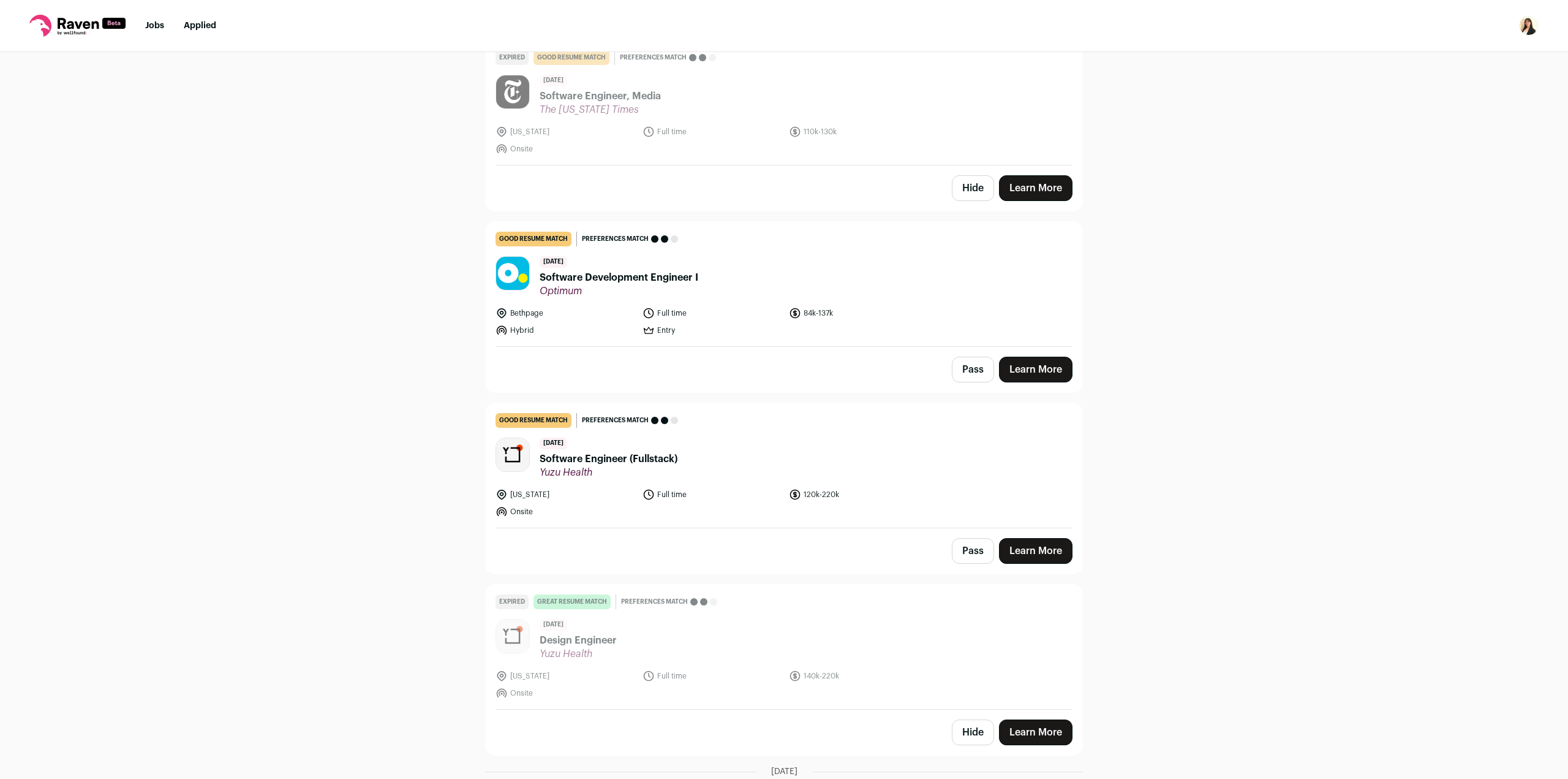
scroll to position [735, 0]
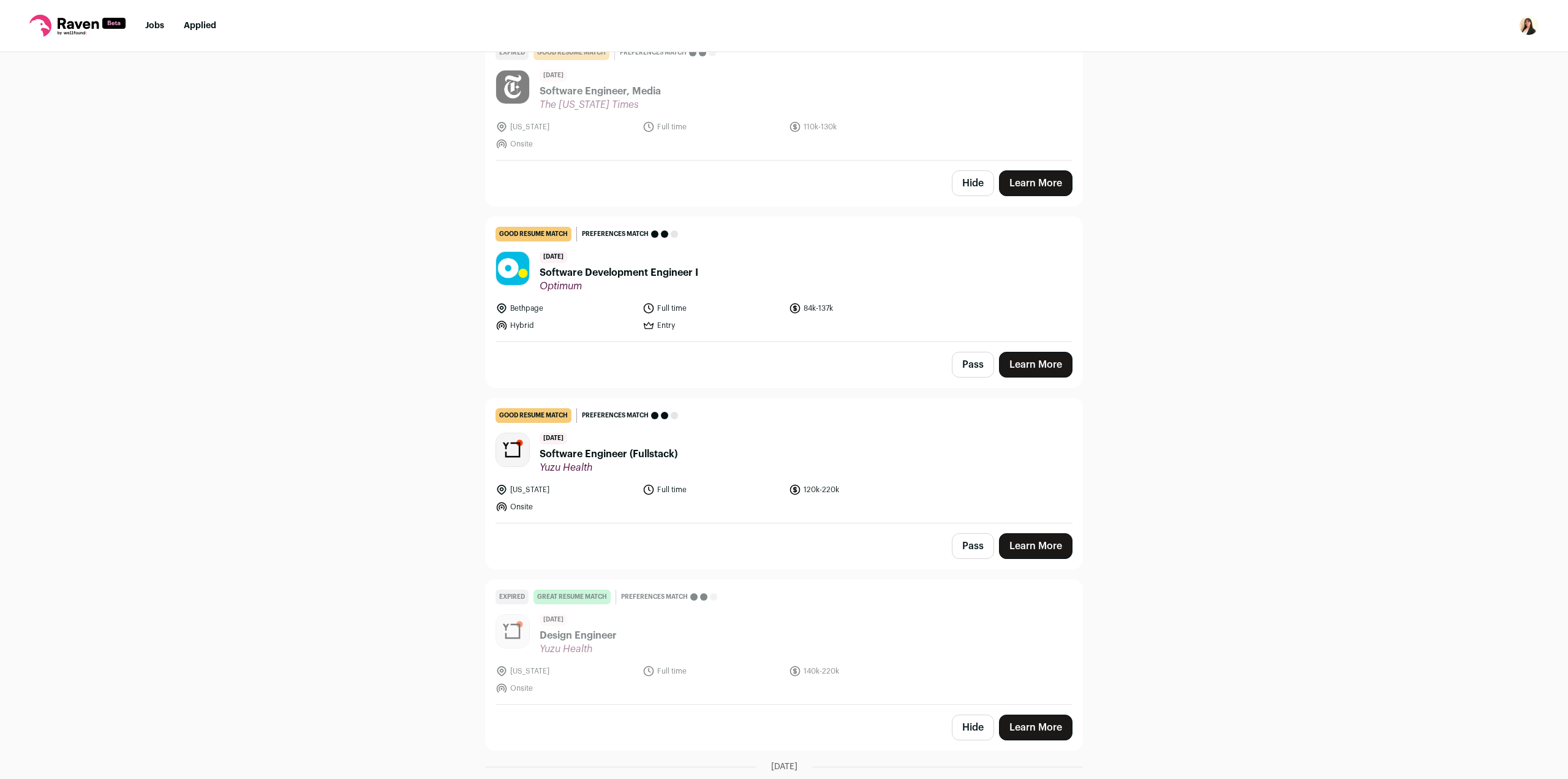
click at [745, 261] on header "11 days ago Software Development Engineer I Optimum" at bounding box center [784, 271] width 577 height 41
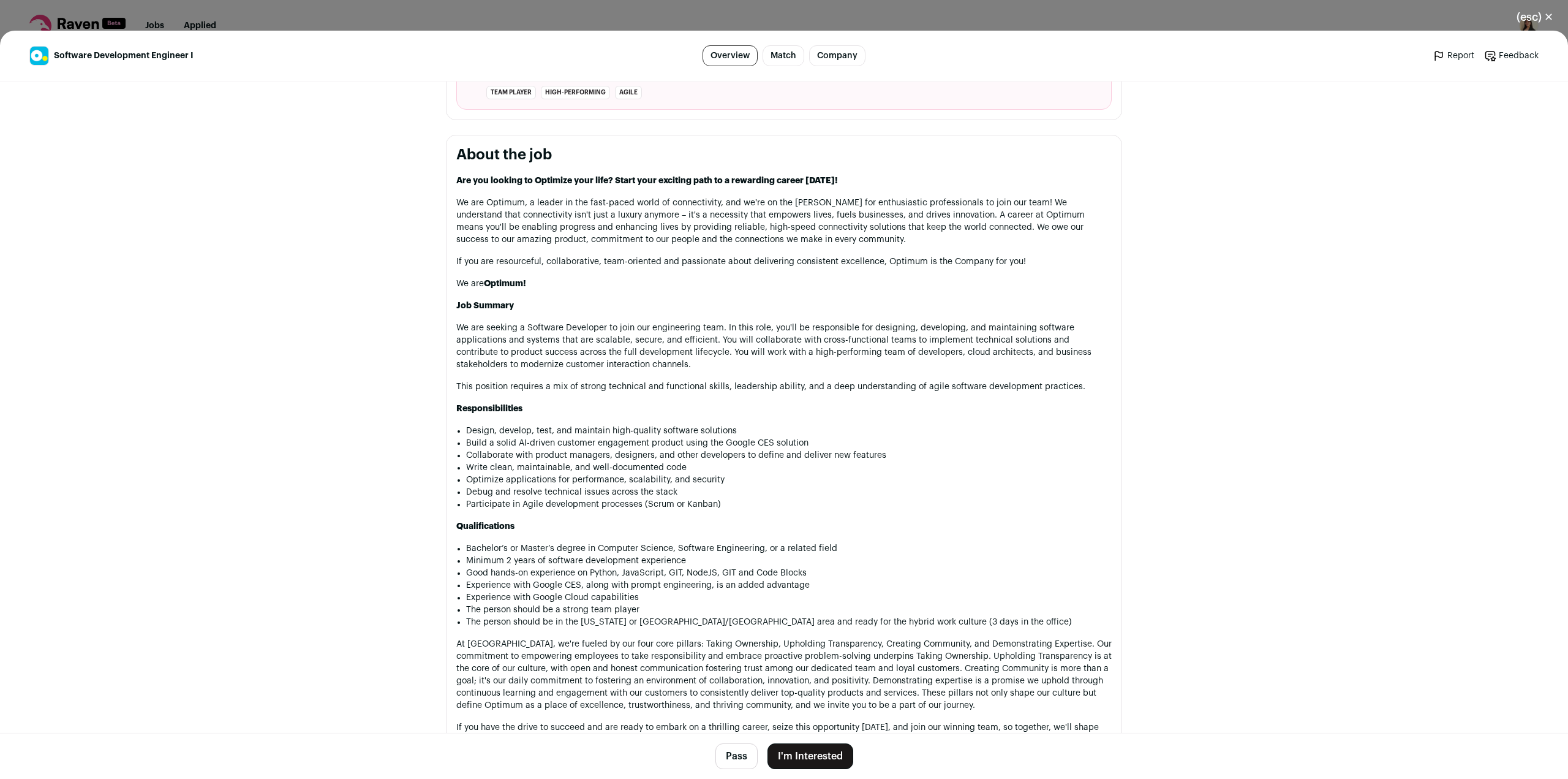
scroll to position [674, 0]
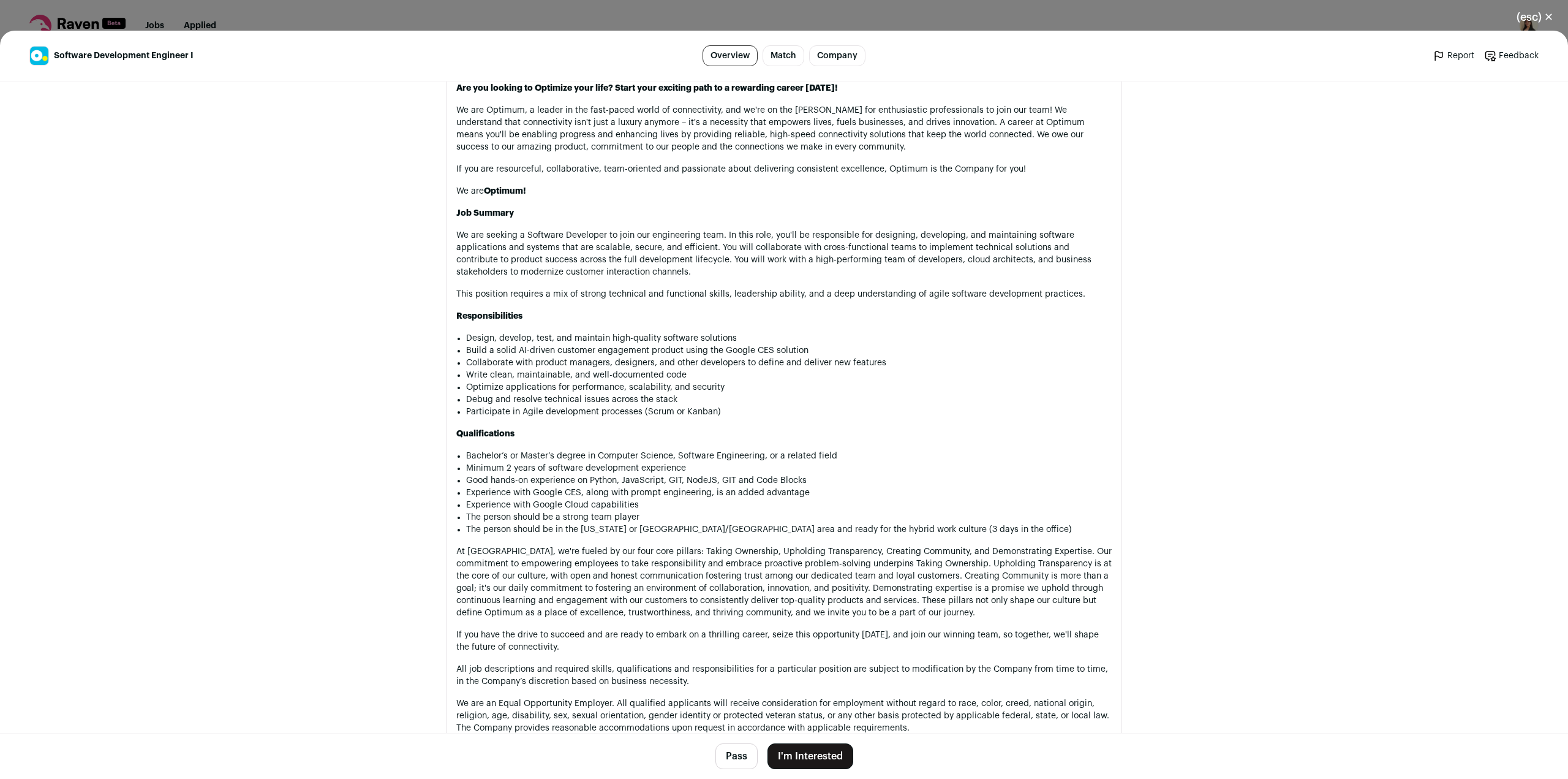
click at [1545, 21] on button "(esc) ✕" at bounding box center [1534, 17] width 66 height 27
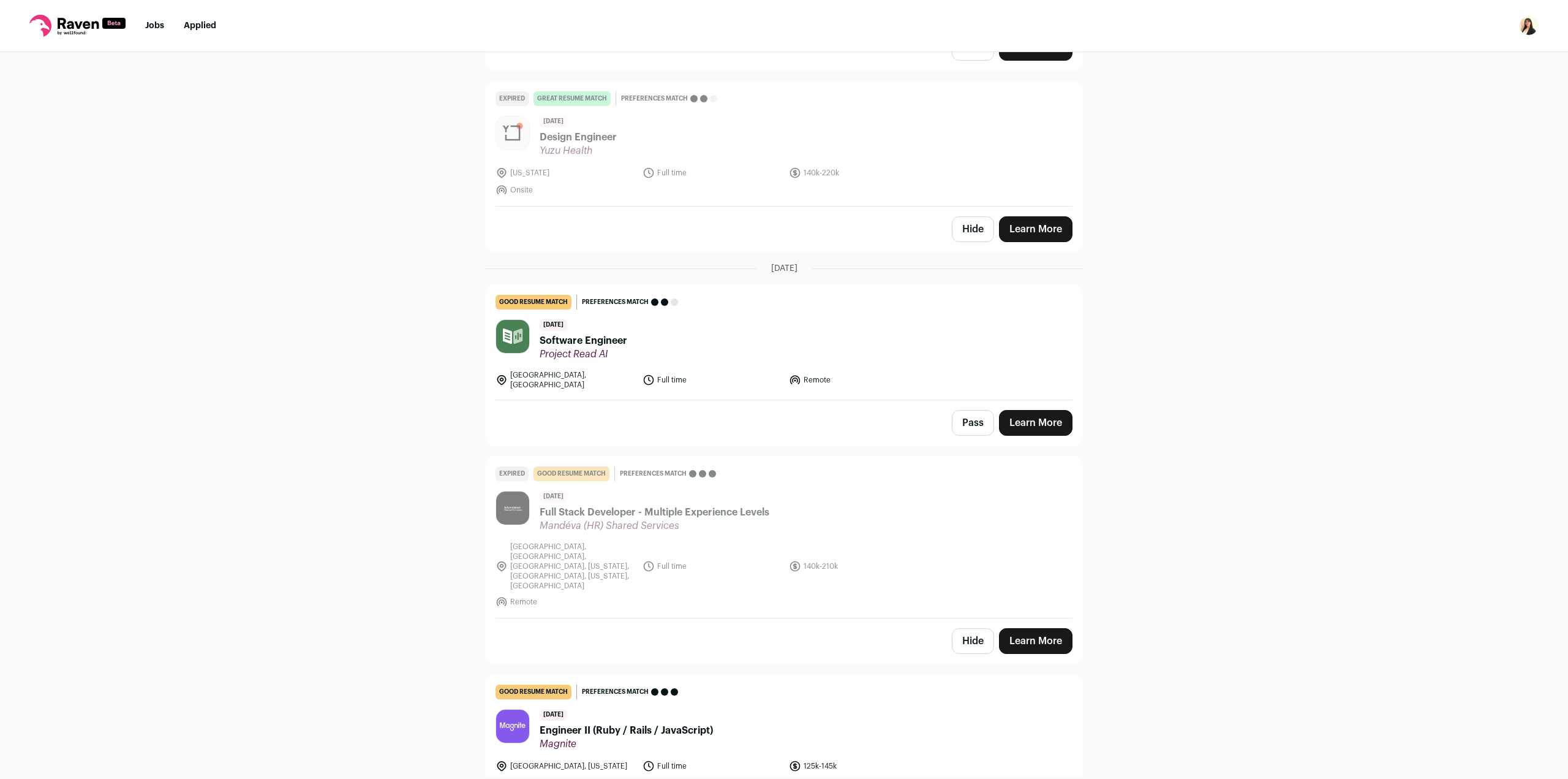
scroll to position [1245, 0]
